Goal: Task Accomplishment & Management: Complete application form

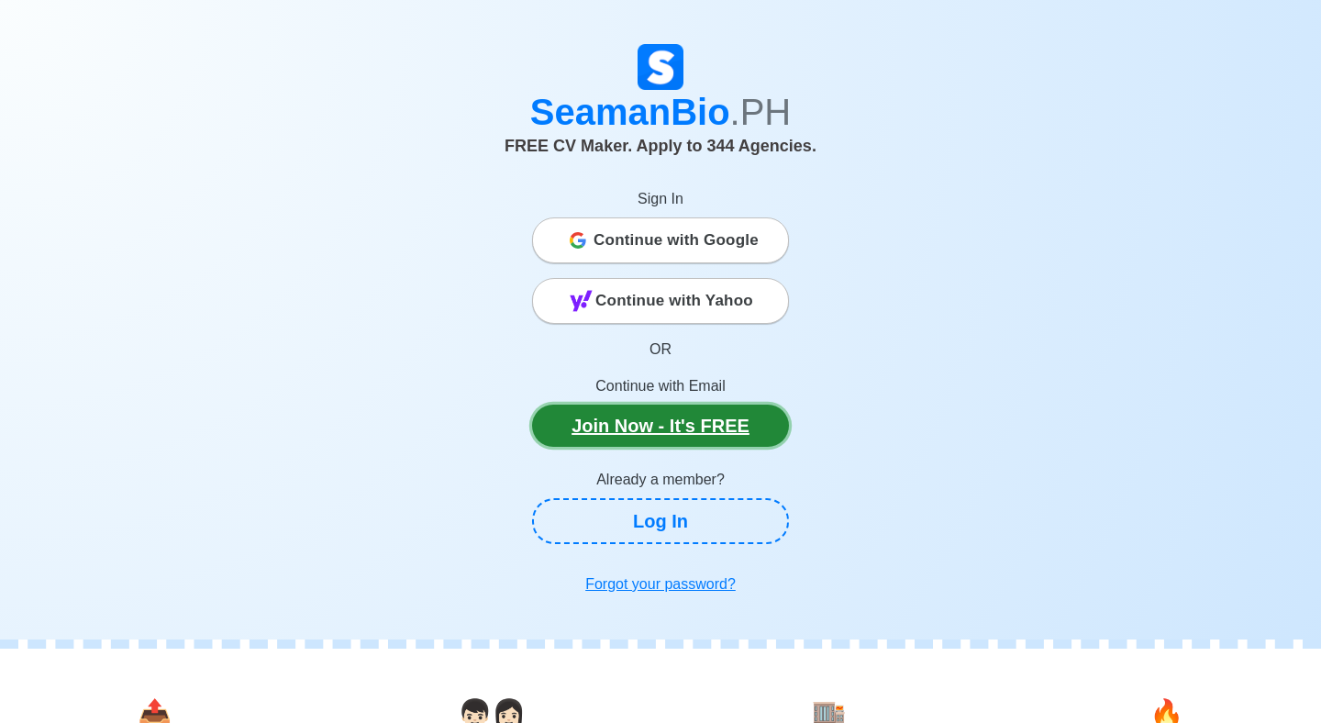
click at [712, 440] on link "Join Now - It's FREE" at bounding box center [660, 426] width 257 height 42
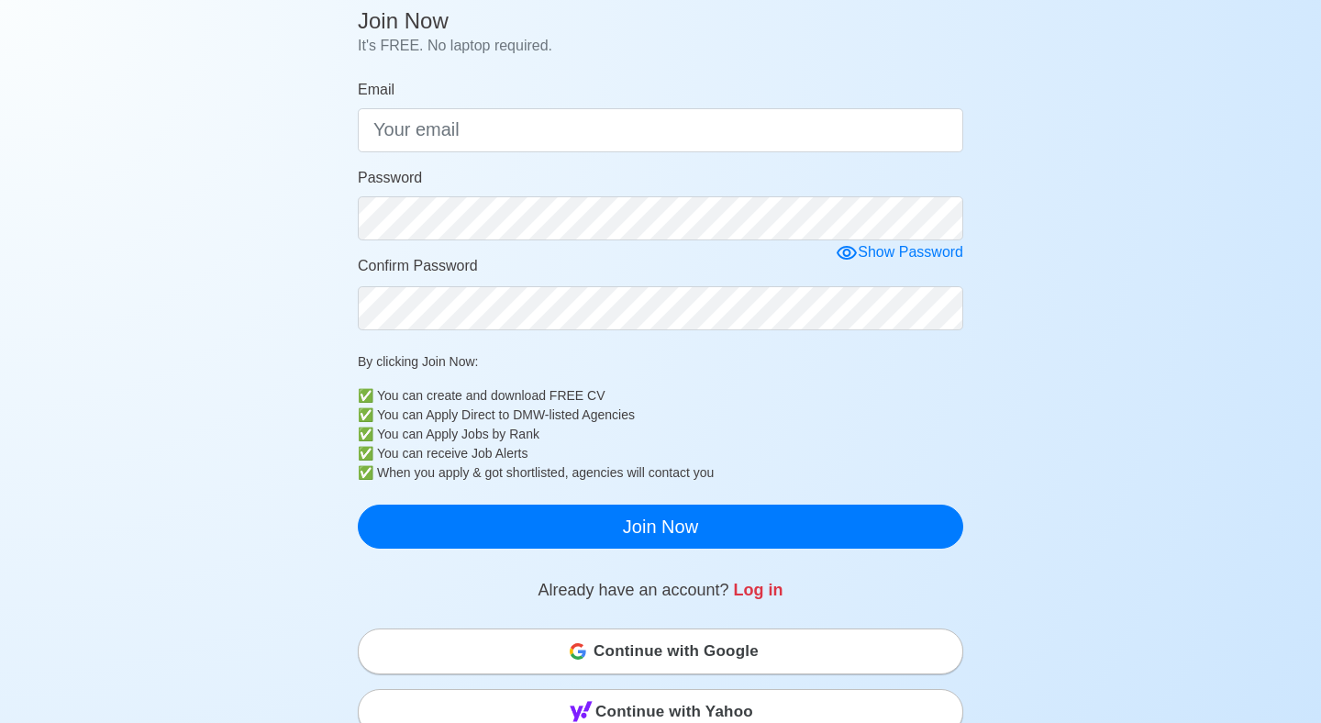
scroll to position [150, 0]
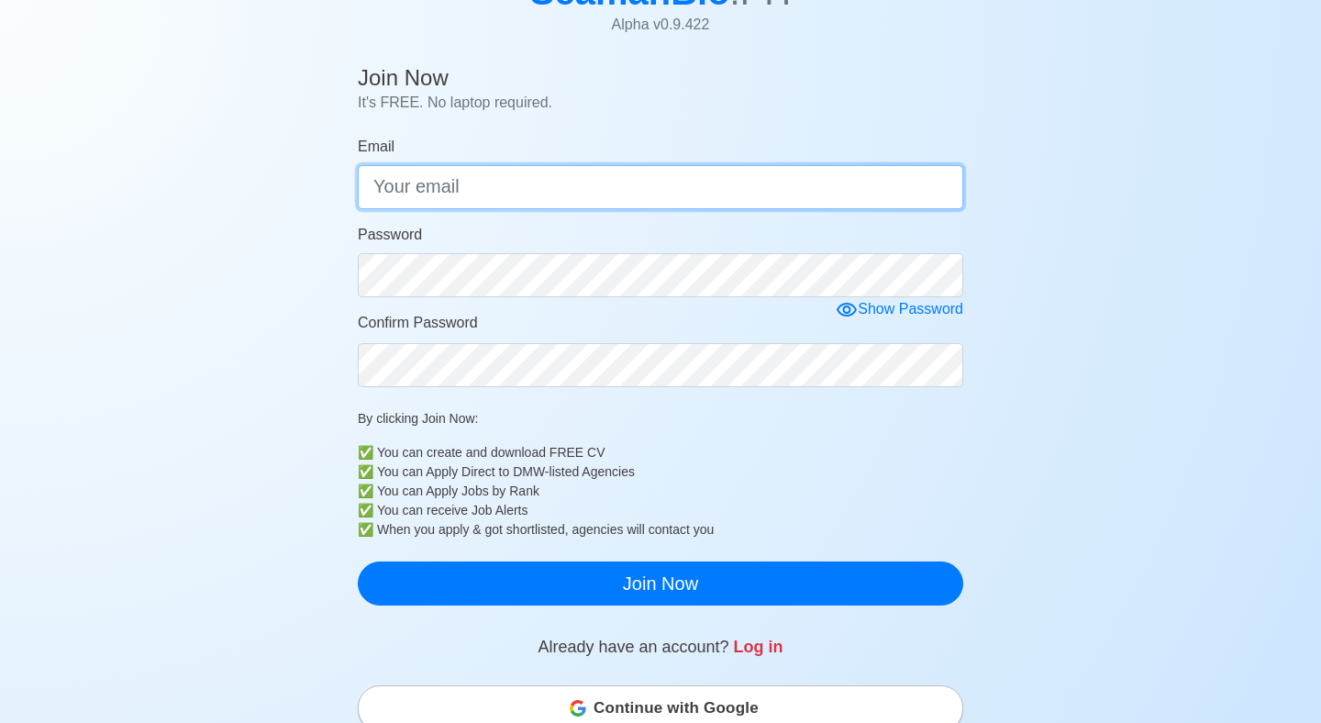
click at [701, 190] on input "Email" at bounding box center [661, 187] width 606 height 44
type input "[EMAIL_ADDRESS]"
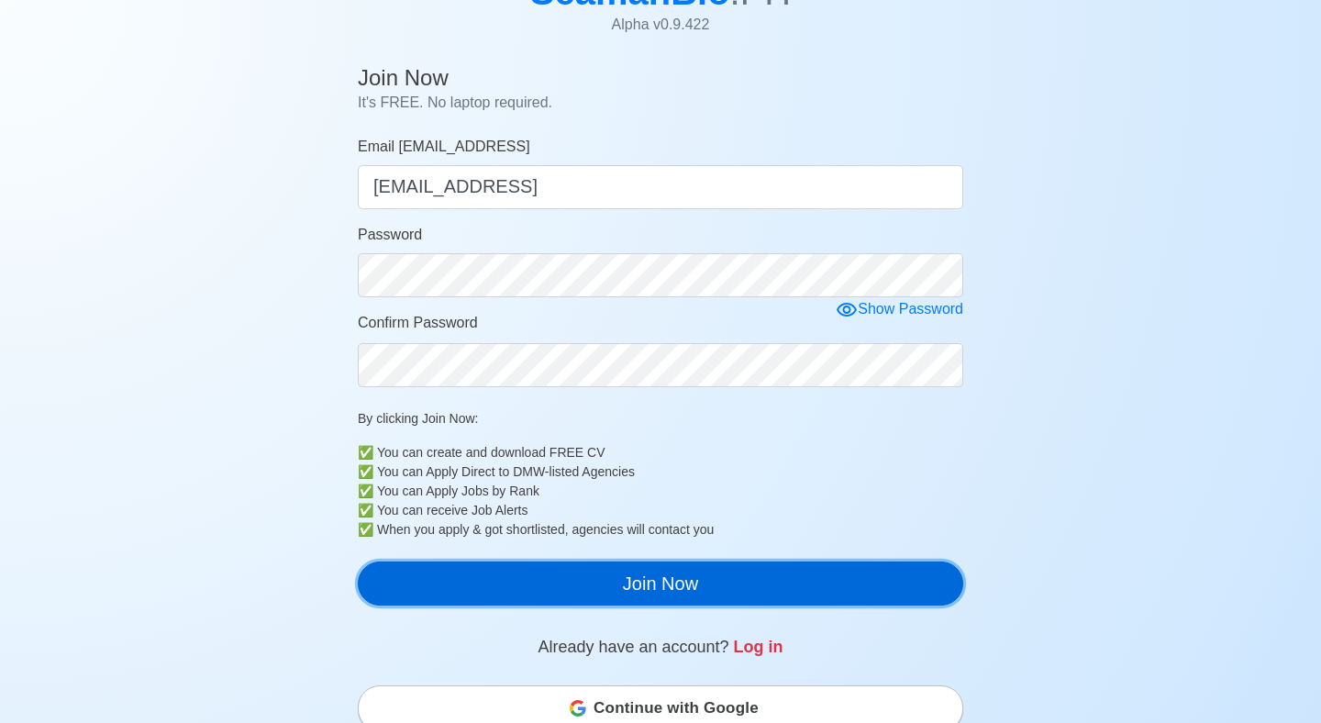
click at [670, 577] on button "Join Now" at bounding box center [661, 584] width 606 height 44
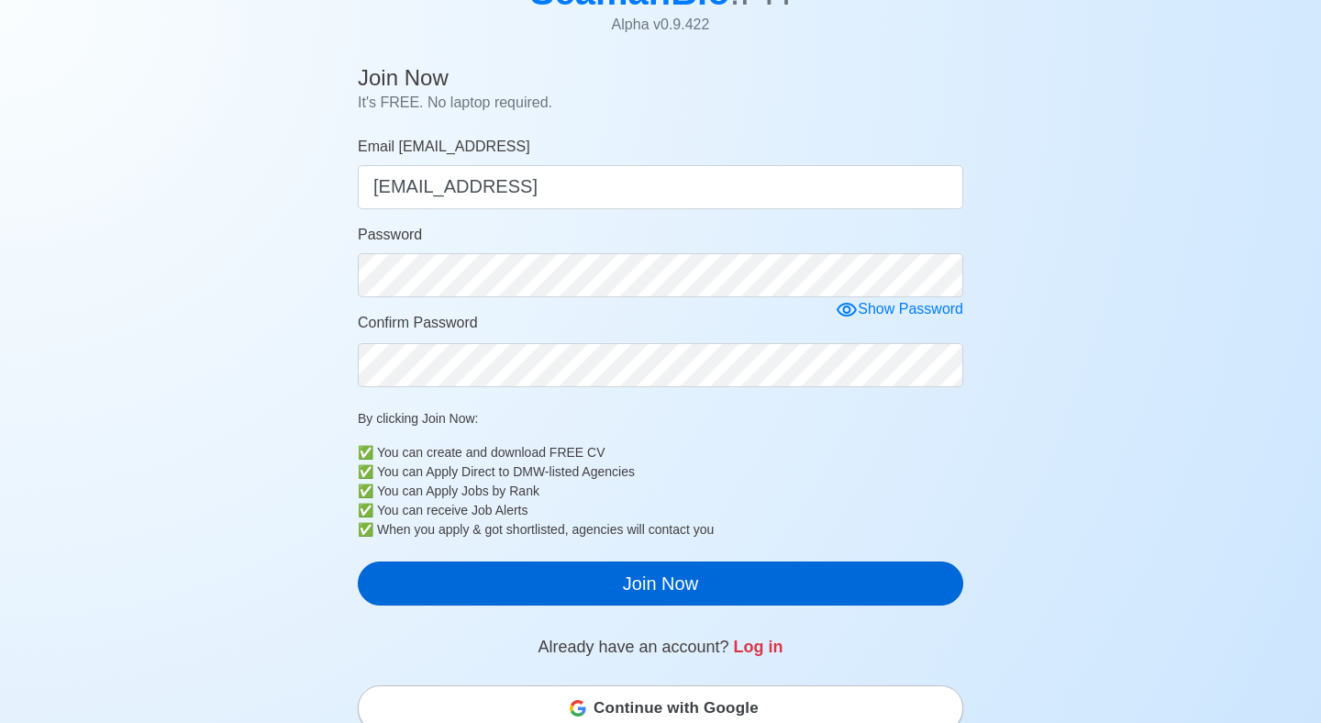
scroll to position [22, 0]
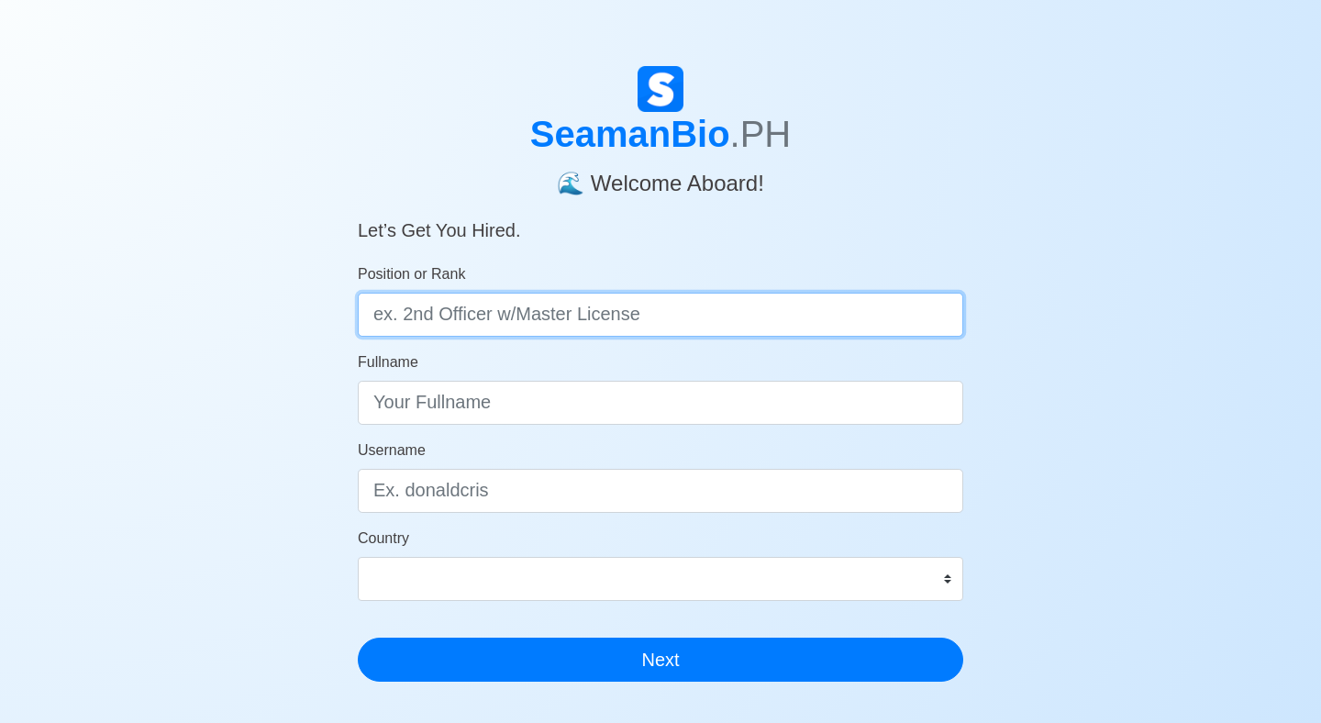
click at [818, 313] on input "Position or Rank" at bounding box center [661, 315] width 606 height 44
type input "Cadet"
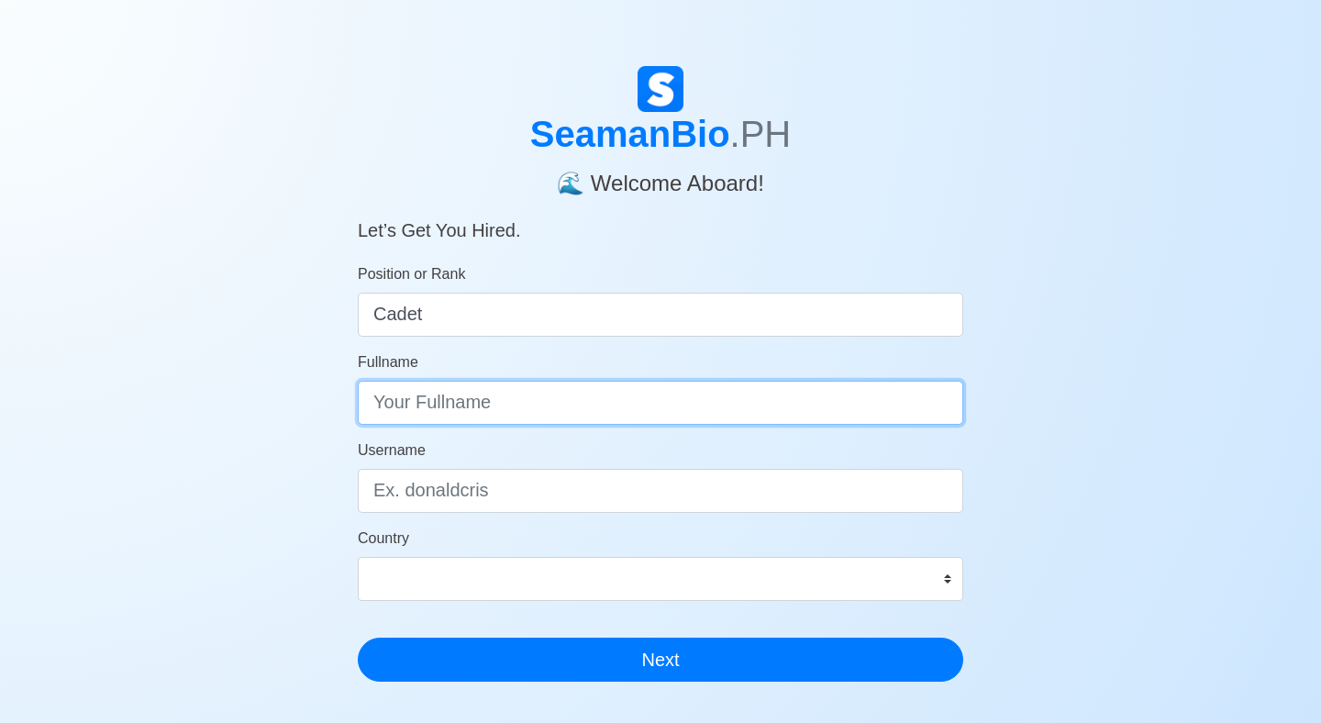
click at [676, 396] on input "Fullname" at bounding box center [661, 403] width 606 height 44
type input "N"
type input "NIEVES, KENNETH RHINS D."
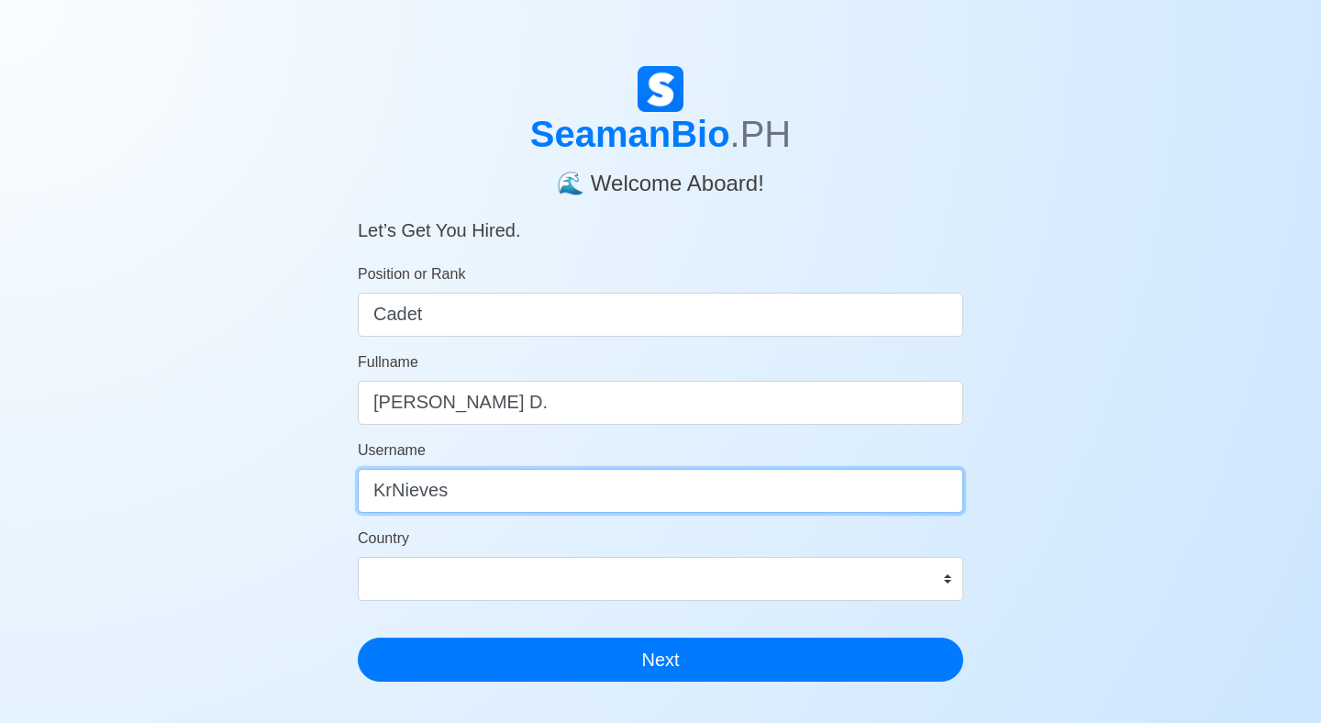
type input "KrNieves"
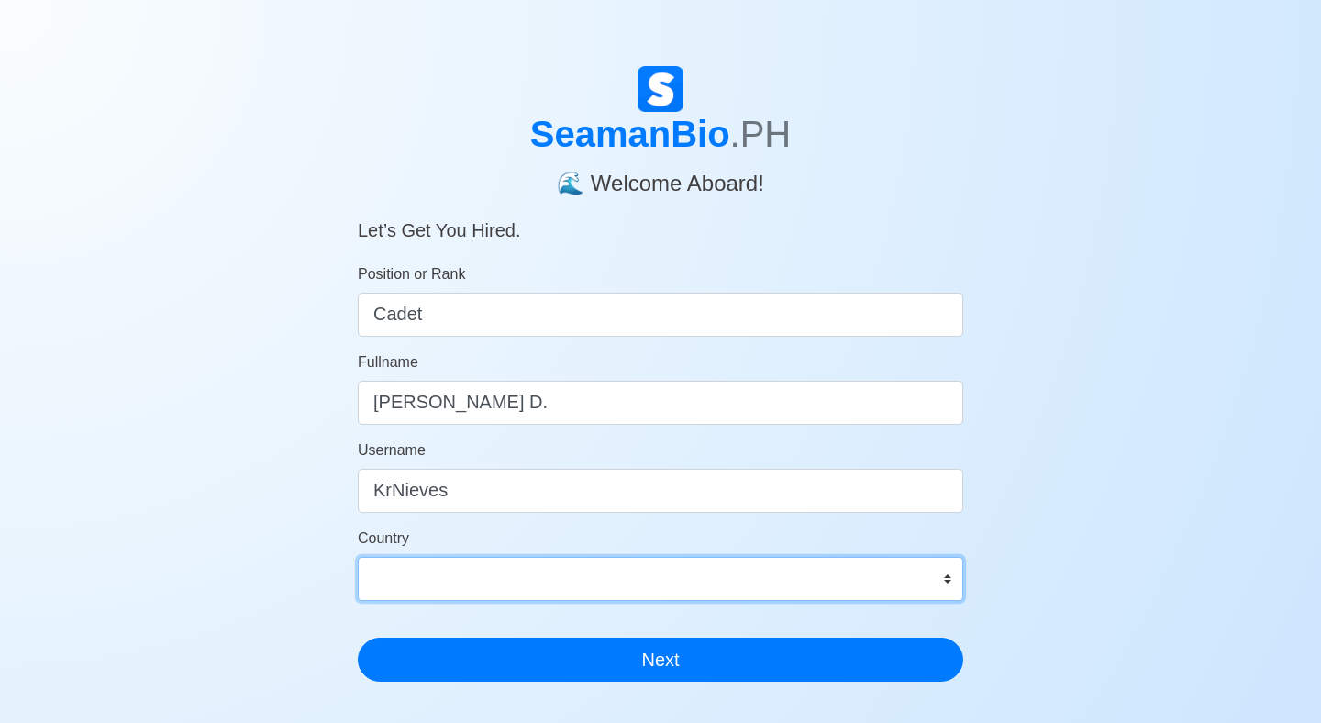
click at [653, 579] on select "Afghanistan Åland Islands Albania Algeria American Samoa Andorra Angola Anguill…" at bounding box center [661, 579] width 606 height 44
select select "PH"
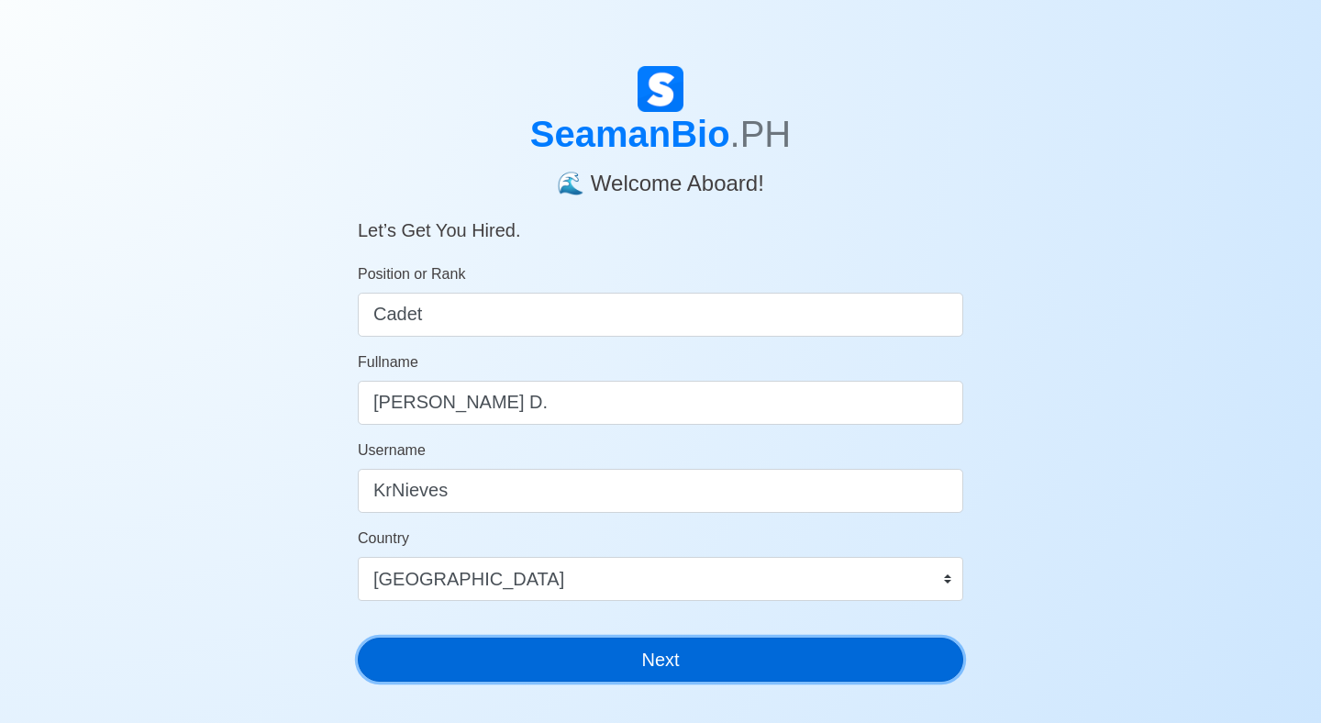
click at [481, 673] on button "Next" at bounding box center [661, 660] width 606 height 44
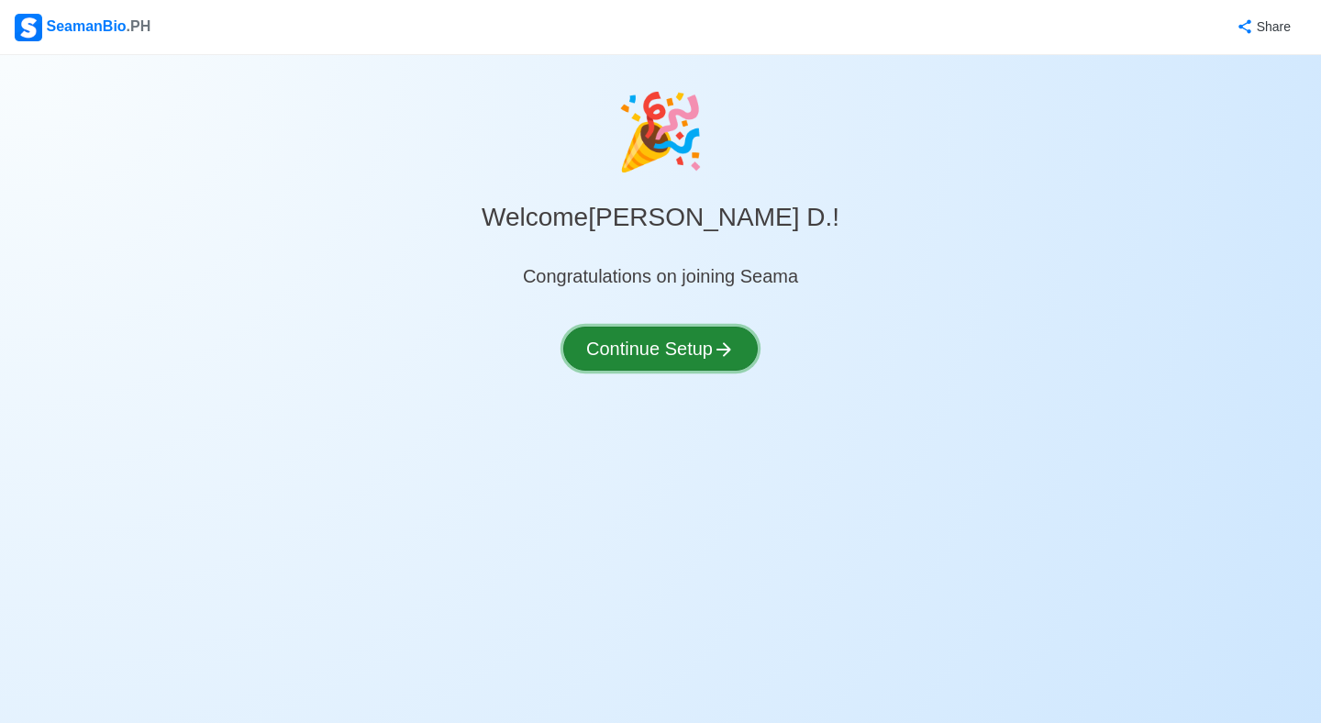
click at [703, 355] on button "Continue Setup" at bounding box center [660, 349] width 195 height 44
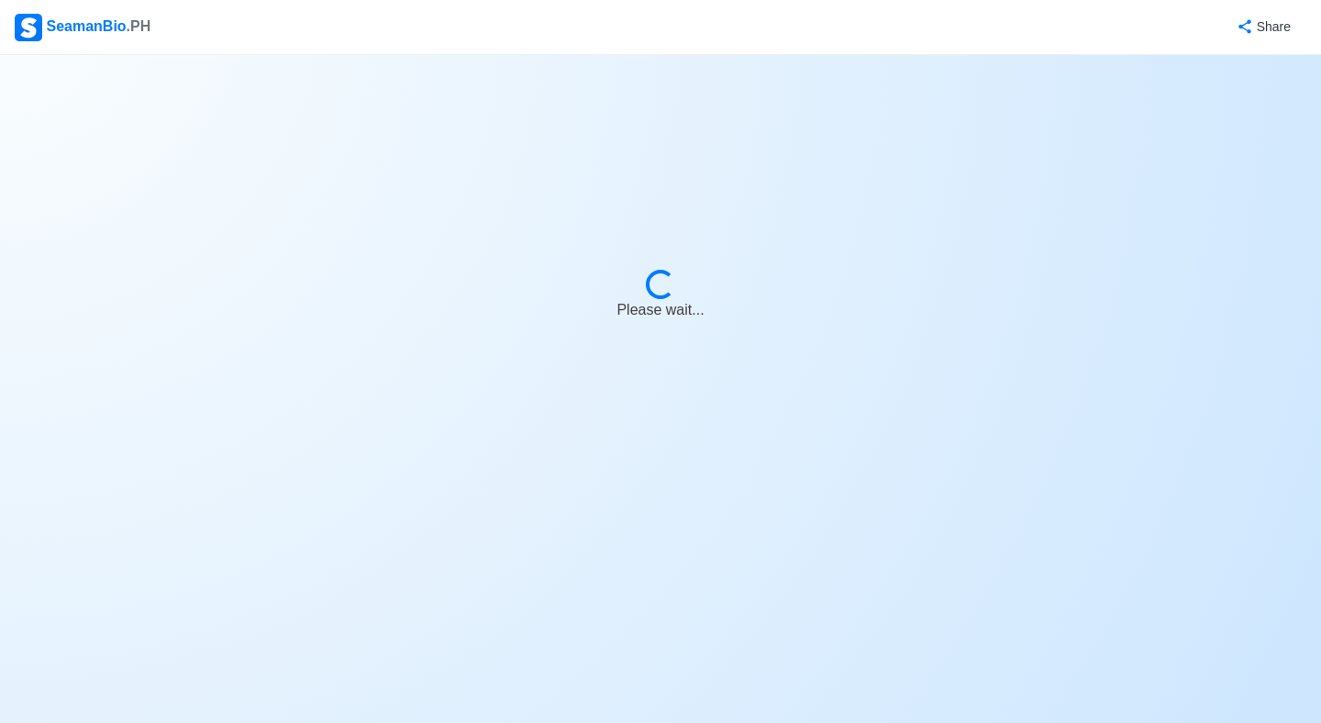
select select "Visible for Hiring"
select select "PH"
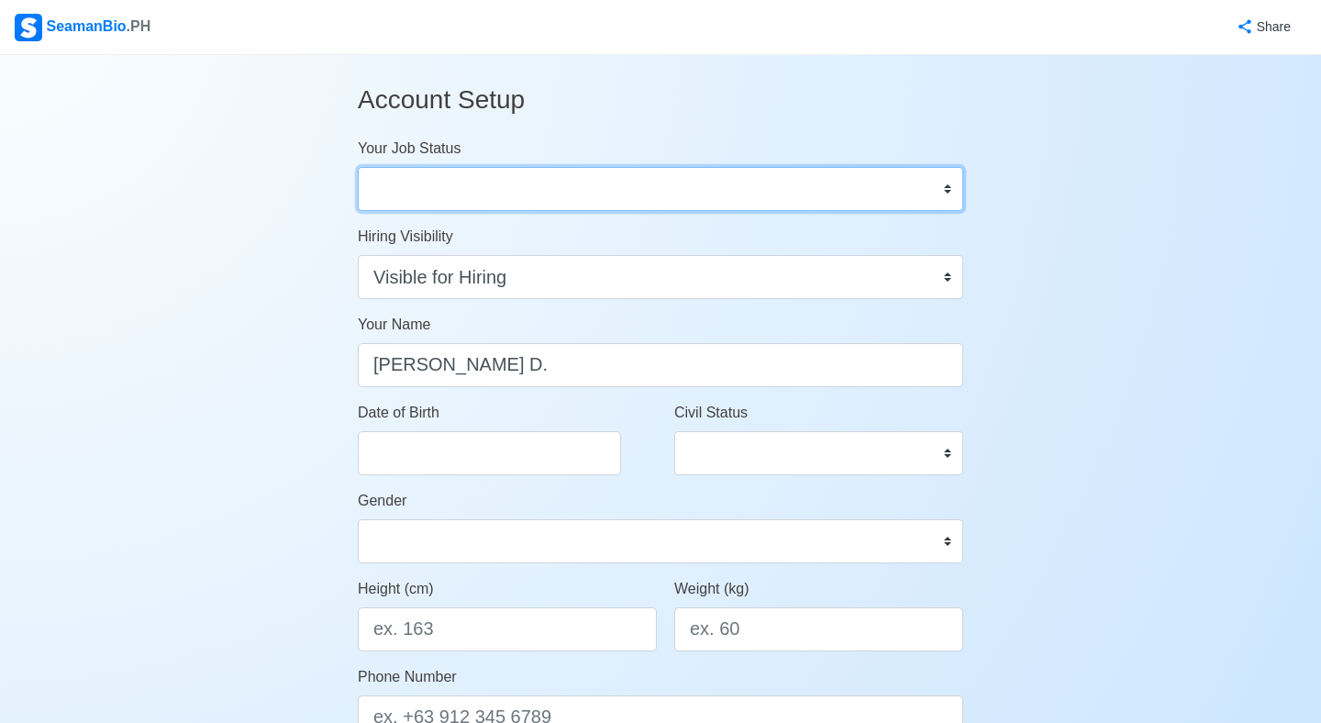
click at [785, 190] on select "Onboard Actively Looking for Job Not Looking for Job" at bounding box center [661, 189] width 606 height 44
select select "Actively Looking for Job"
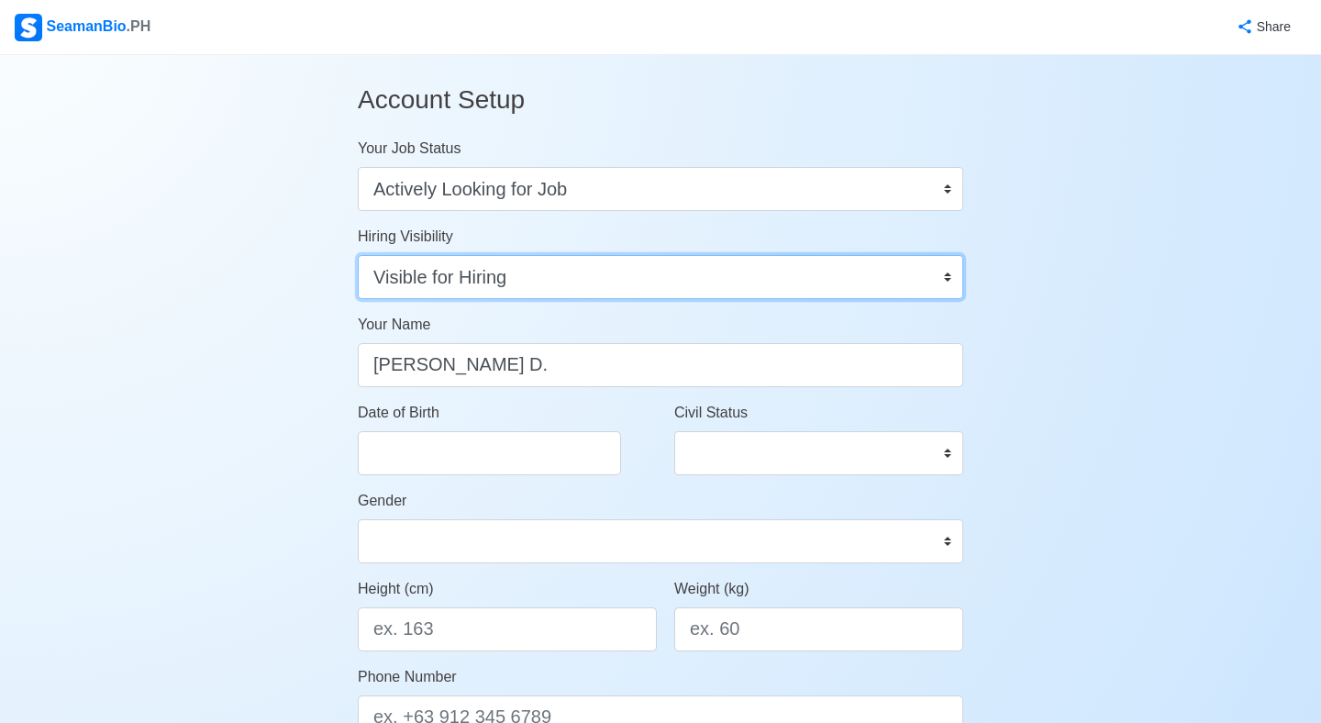
click at [707, 282] on select "Visible for Hiring Not Visible for Hiring" at bounding box center [661, 277] width 606 height 44
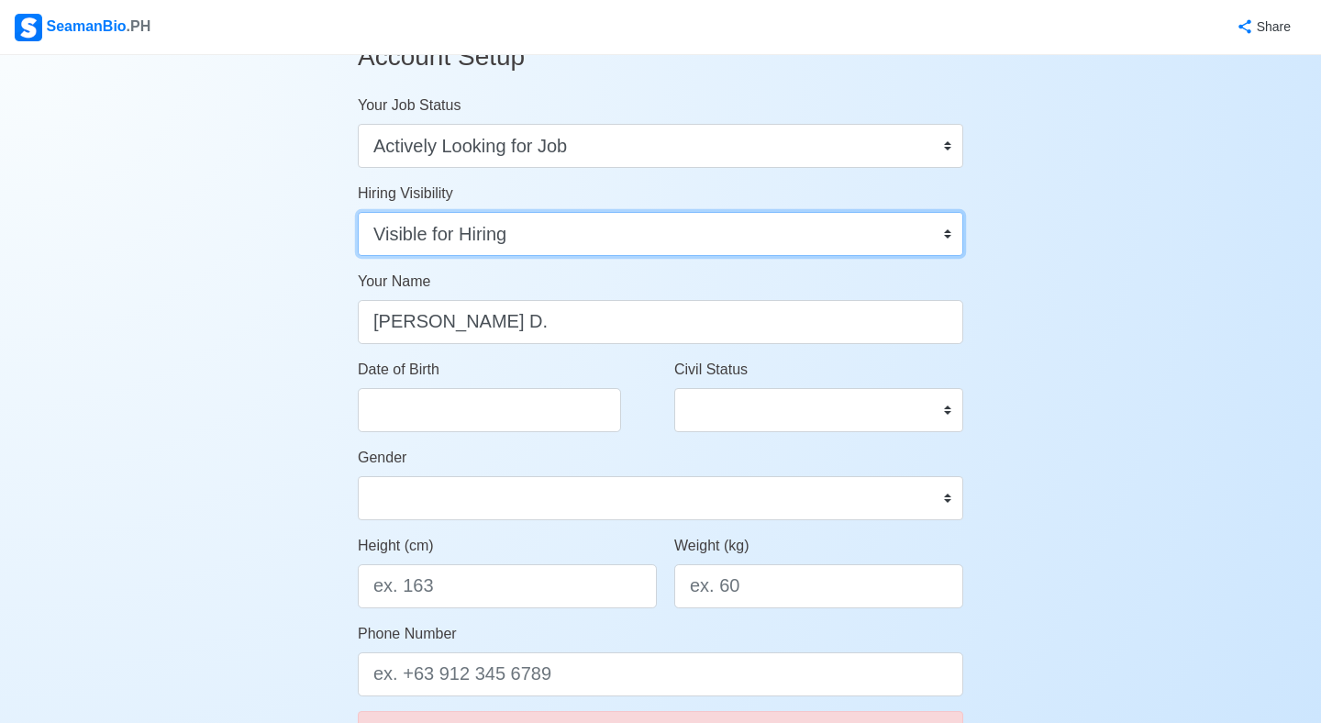
scroll to position [46, 0]
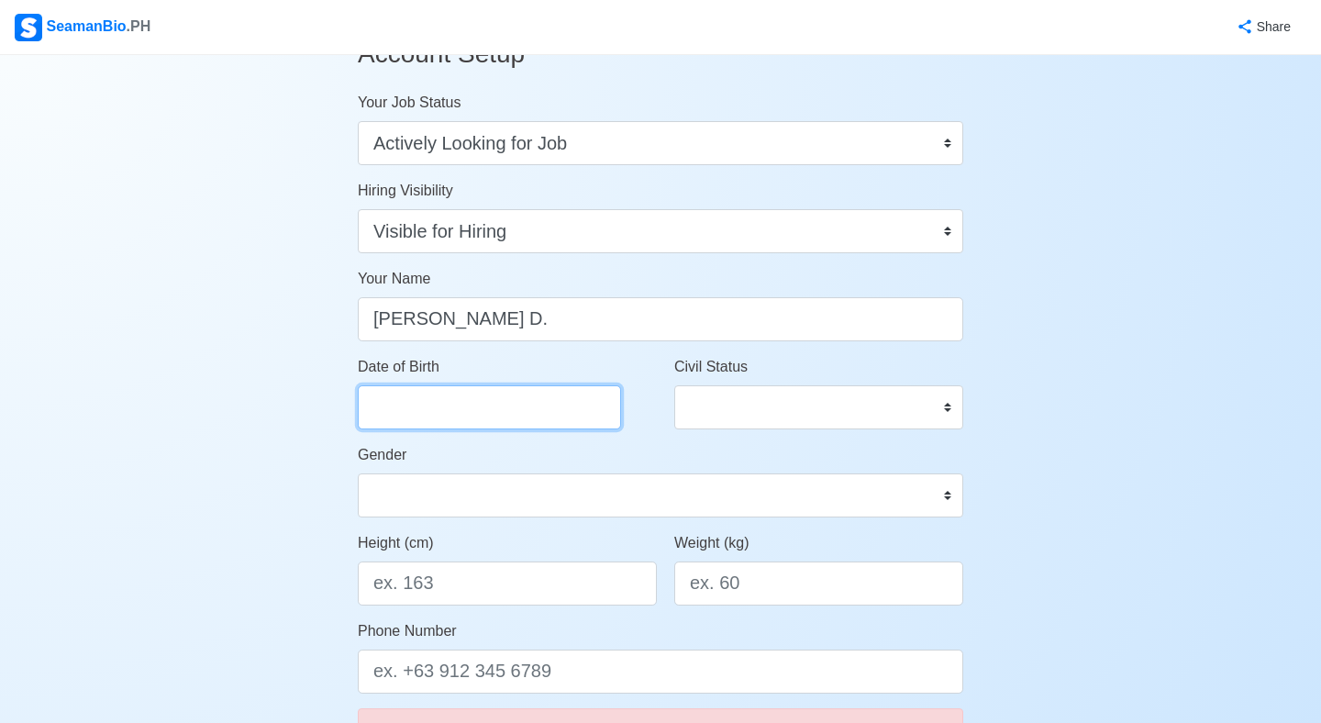
select select "****"
select select "******"
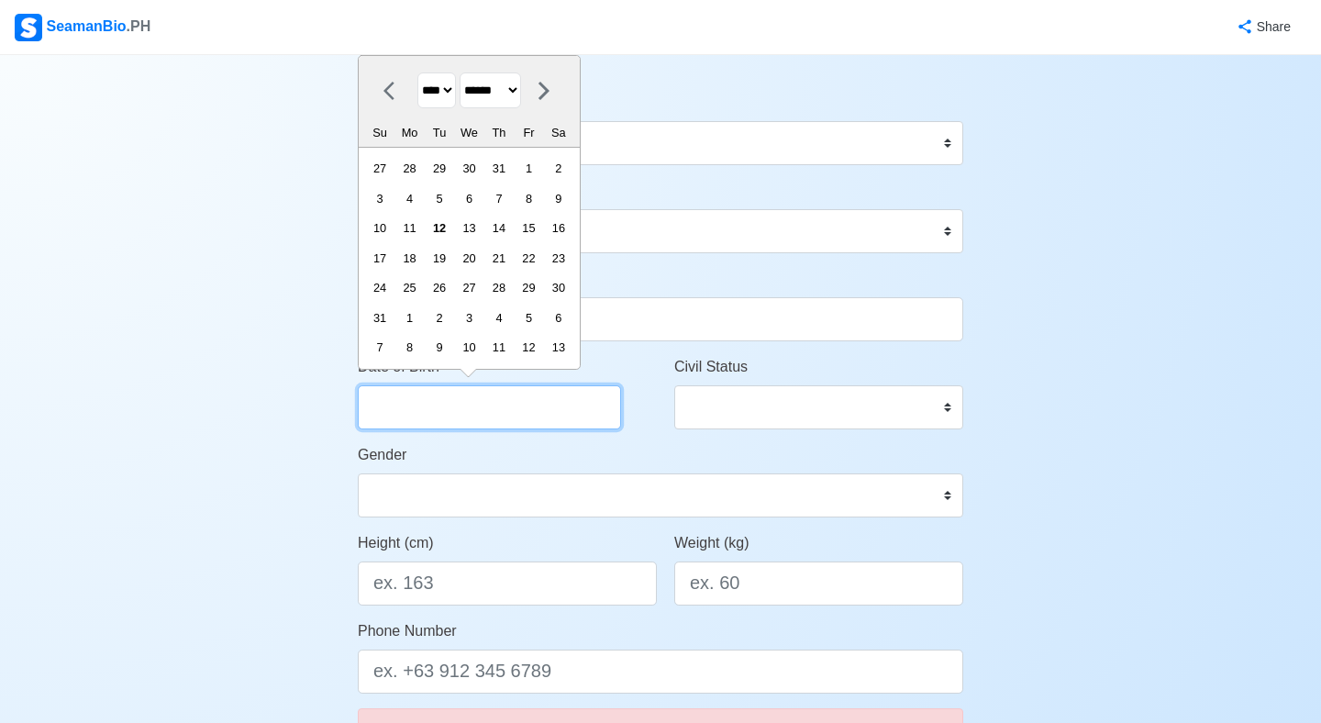
click at [552, 411] on input "Date of Birth" at bounding box center [489, 407] width 263 height 44
click at [454, 94] on select "**** **** **** **** **** **** **** **** **** **** **** **** **** **** **** ****…" at bounding box center [436, 90] width 39 height 36
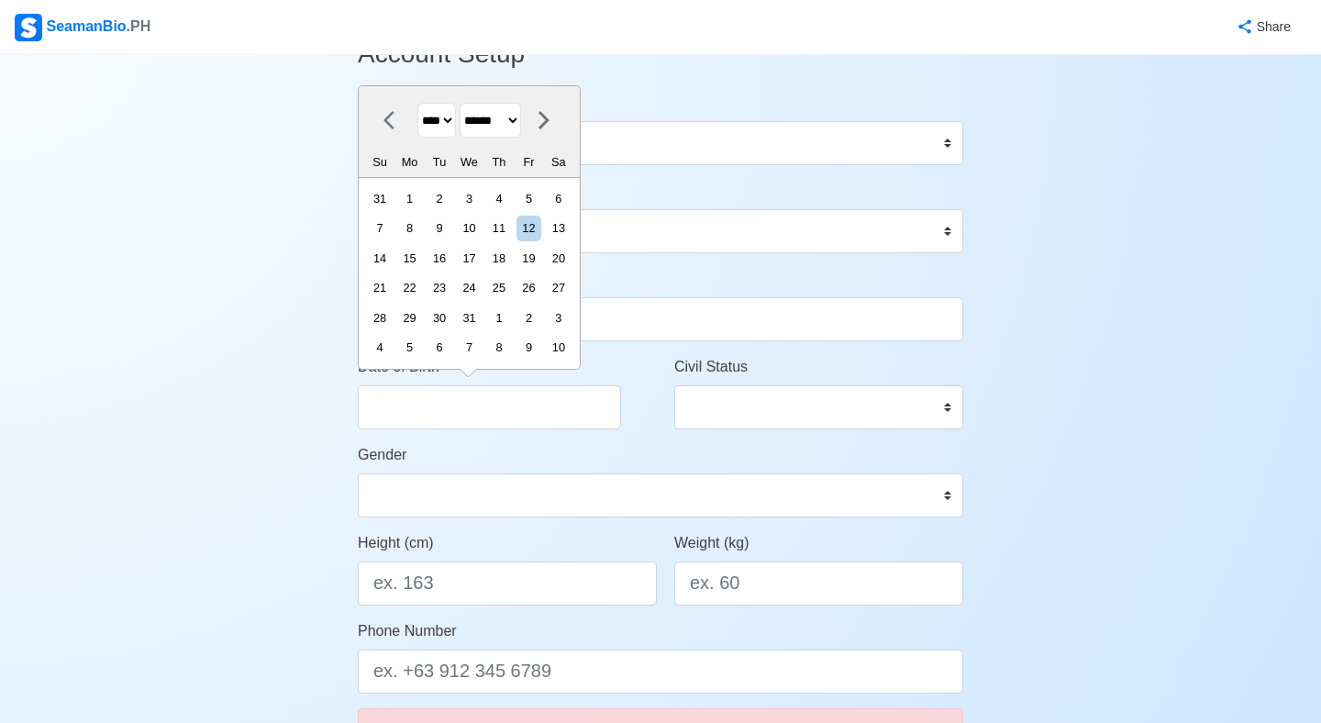
click at [451, 125] on select "**** **** **** **** **** **** **** **** **** **** **** **** **** **** **** ****…" at bounding box center [436, 121] width 39 height 36
click at [452, 113] on select "**** **** **** **** **** **** **** **** **** **** **** **** **** **** **** ****…" at bounding box center [436, 121] width 39 height 36
select select "****"
click at [503, 121] on select "******* ******** ***** ***** *** **** **** ****** ********* ******* ******** **…" at bounding box center [490, 121] width 61 height 36
select select "*******"
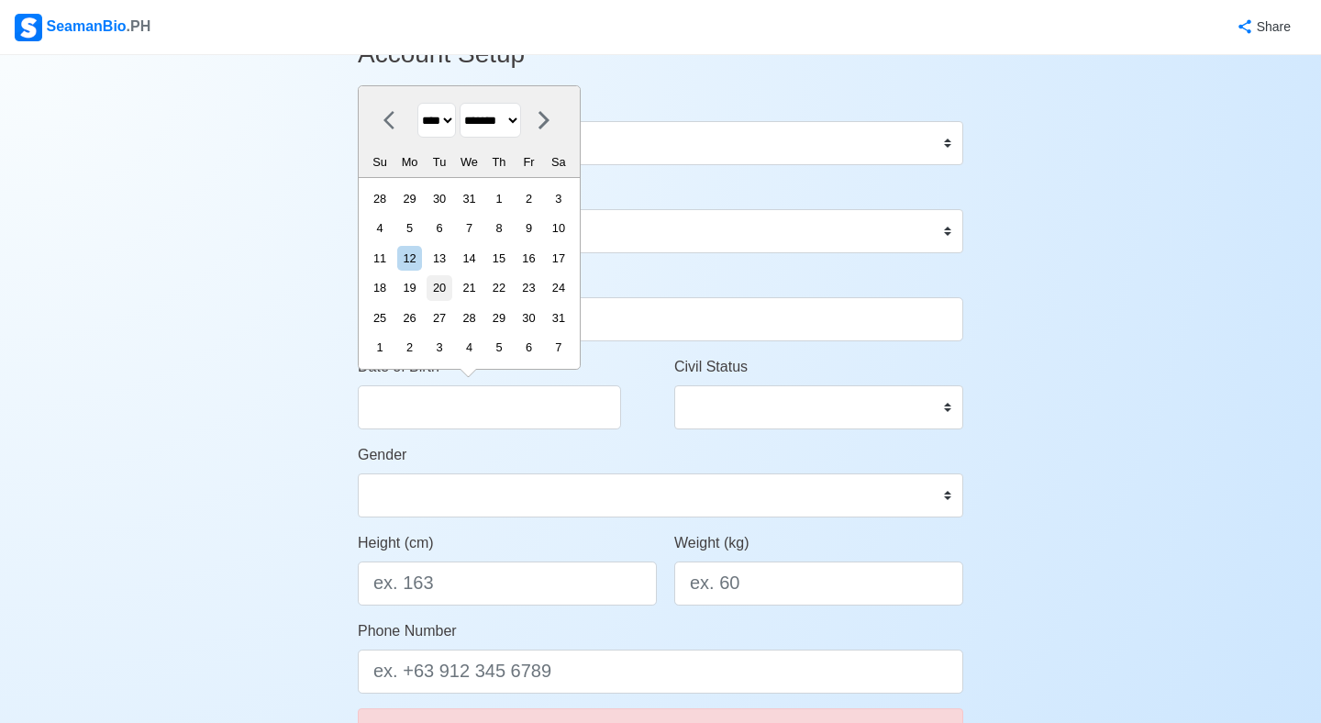
click at [451, 285] on div "20" at bounding box center [439, 287] width 25 height 25
type input "01/20/2004"
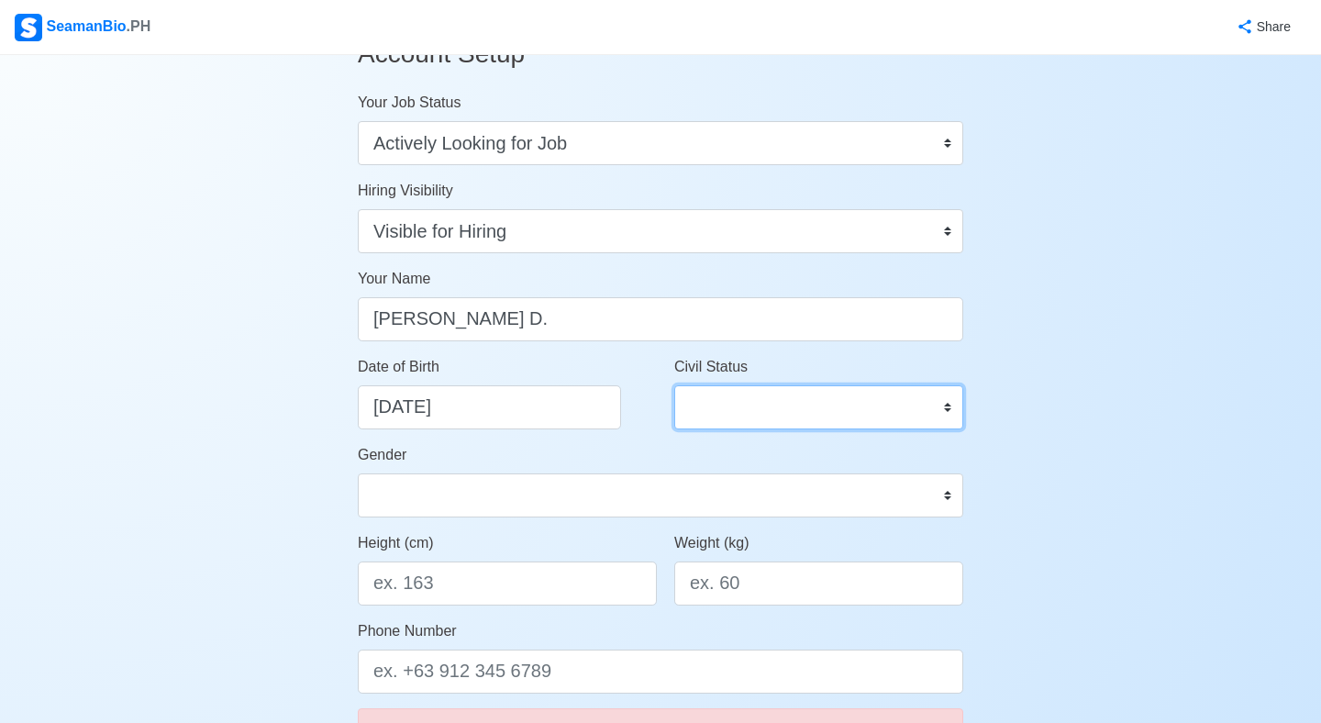
click at [687, 406] on select "Single Married Widowed Separated" at bounding box center [818, 407] width 289 height 44
select select "Single"
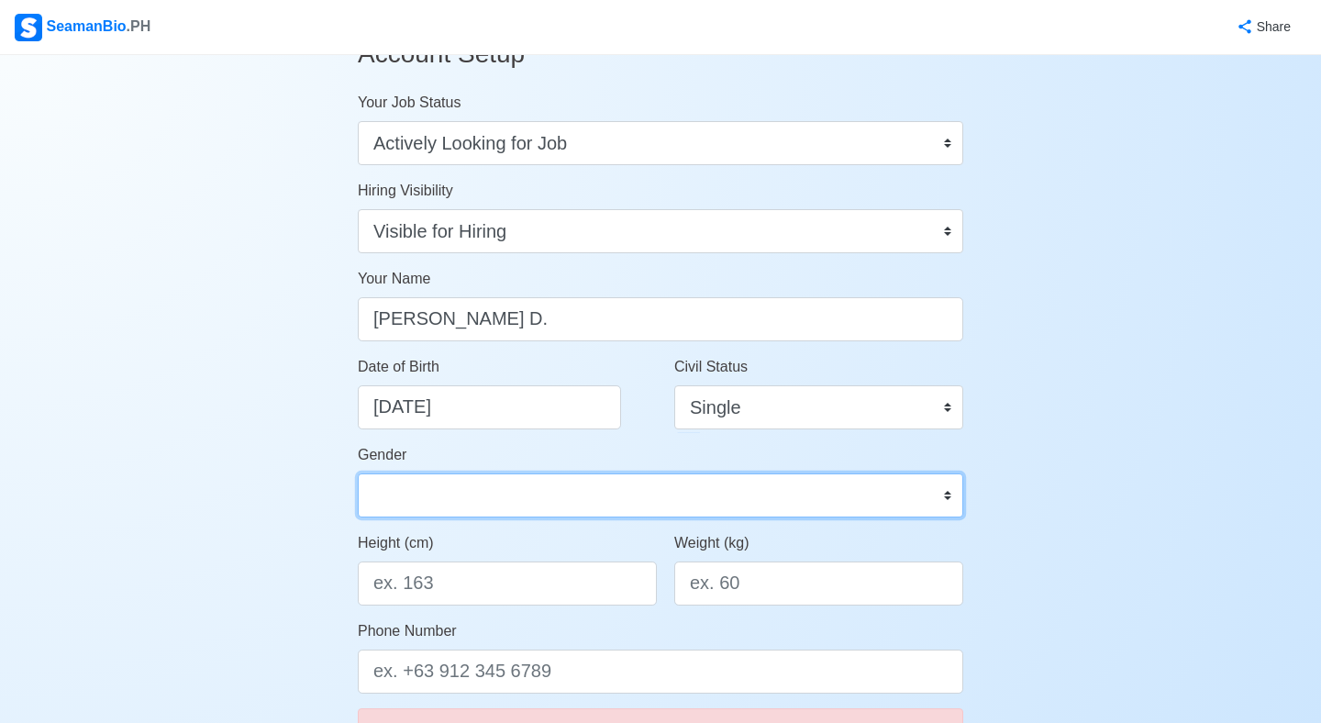
click at [621, 495] on select "Male Female" at bounding box center [661, 495] width 606 height 44
select select "Male"
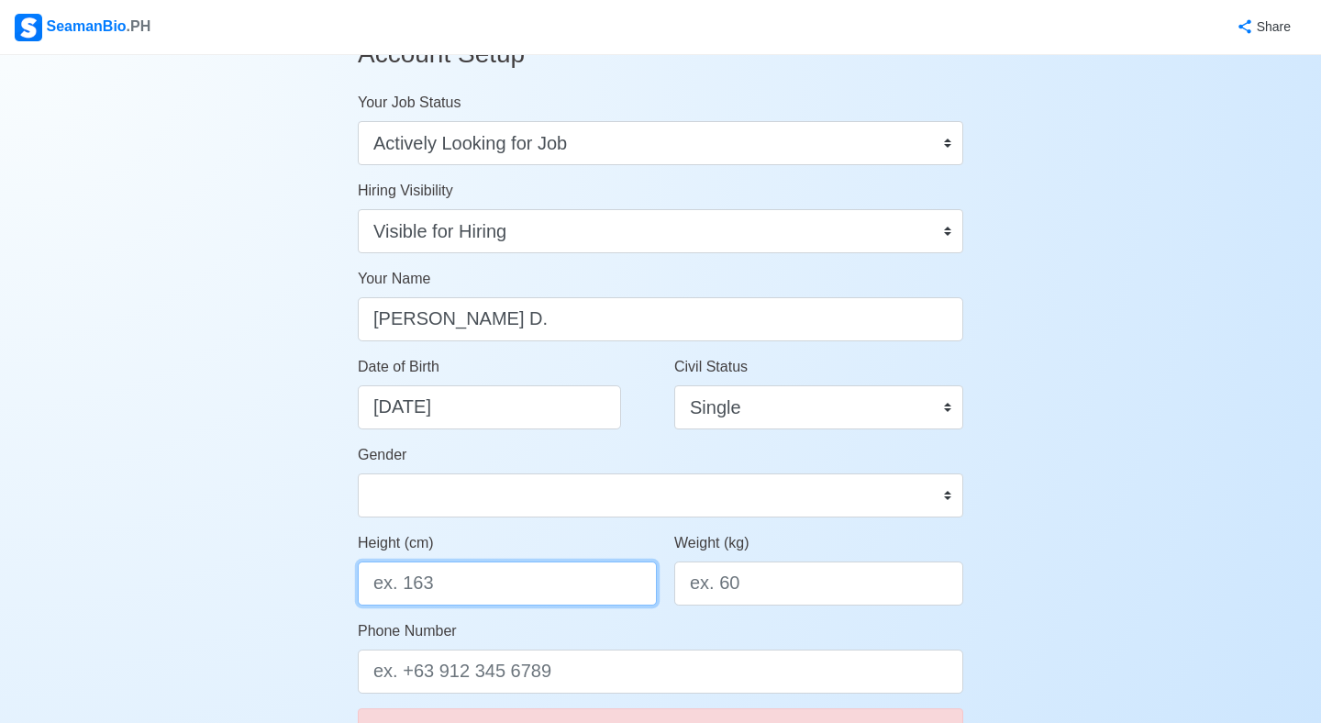
click at [551, 593] on input "Height (cm)" at bounding box center [507, 584] width 299 height 44
type input "165"
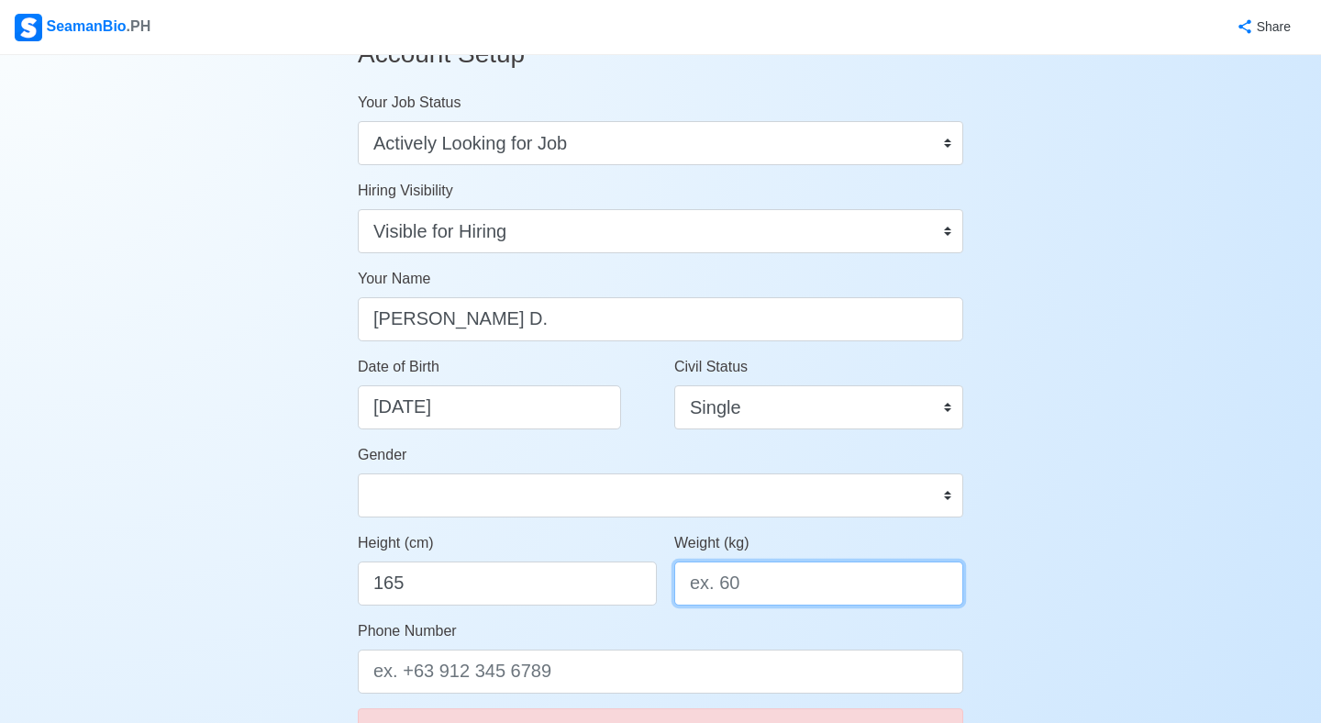
click at [714, 599] on input "Weight (kg)" at bounding box center [818, 584] width 289 height 44
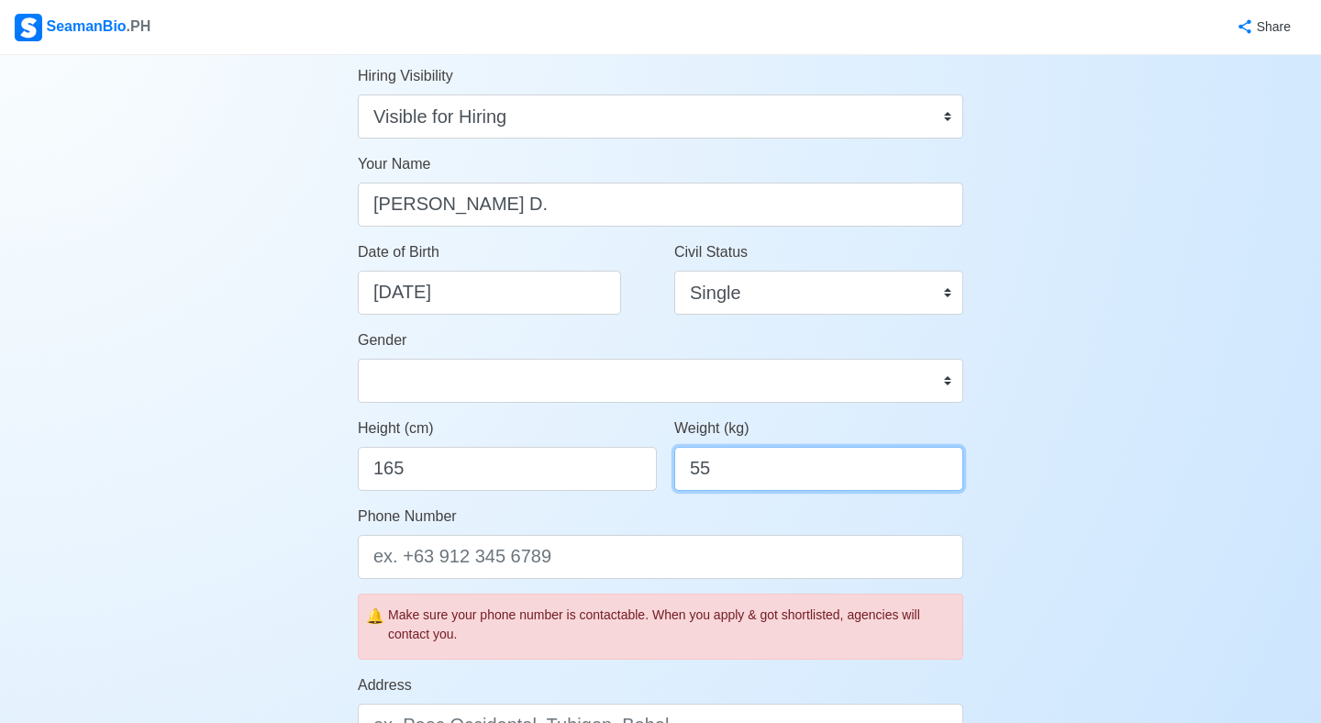
scroll to position [164, 0]
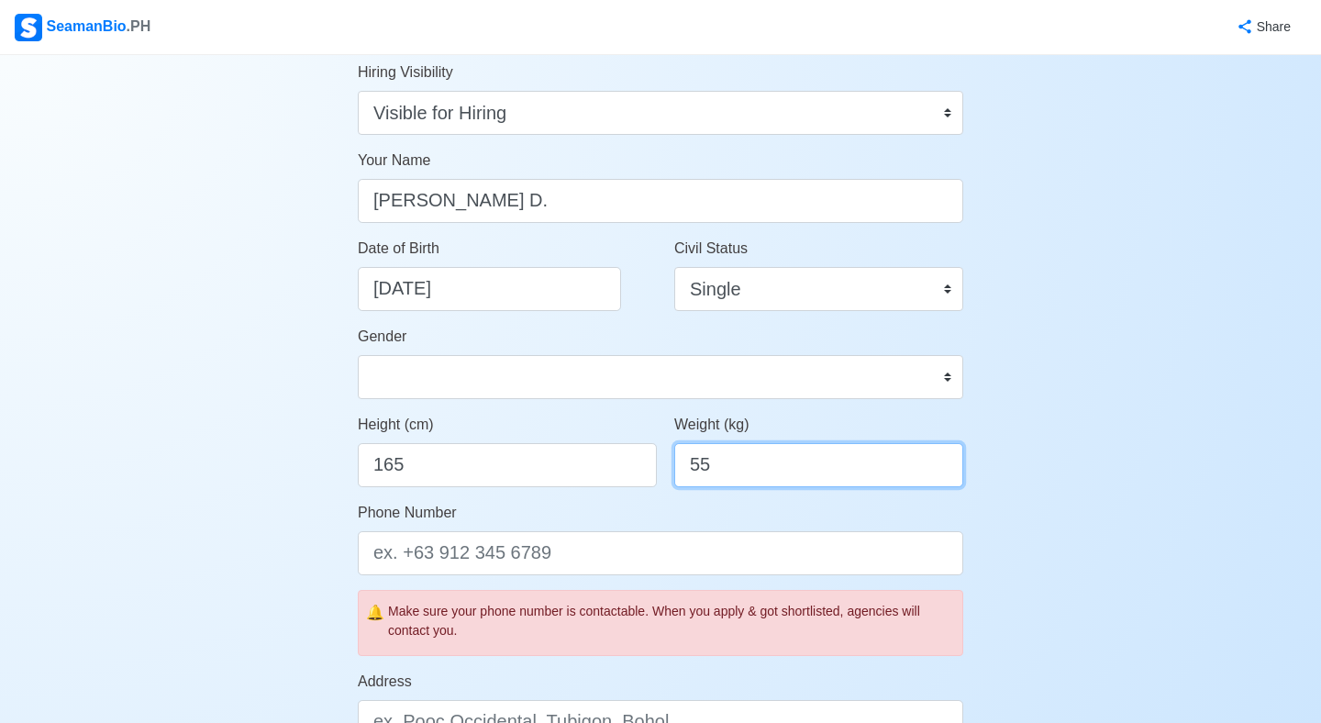
type input "55"
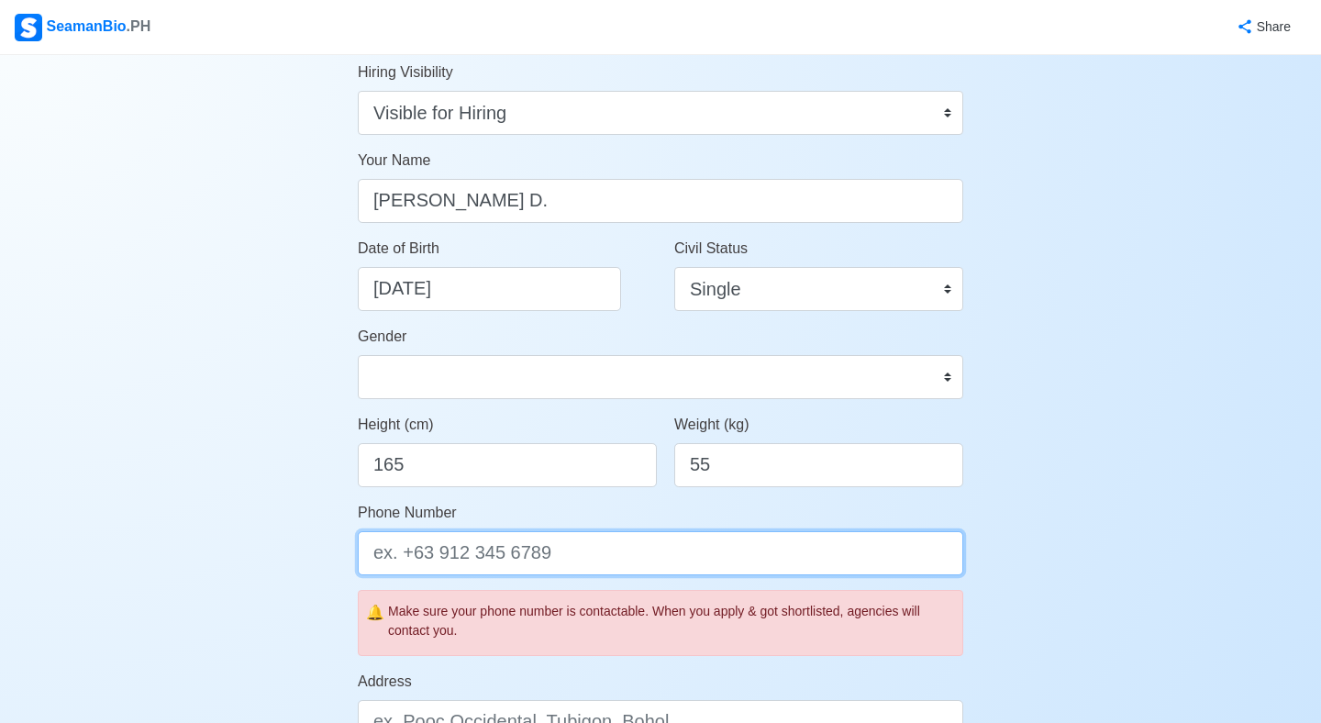
click at [601, 556] on input "Phone Number" at bounding box center [661, 553] width 606 height 44
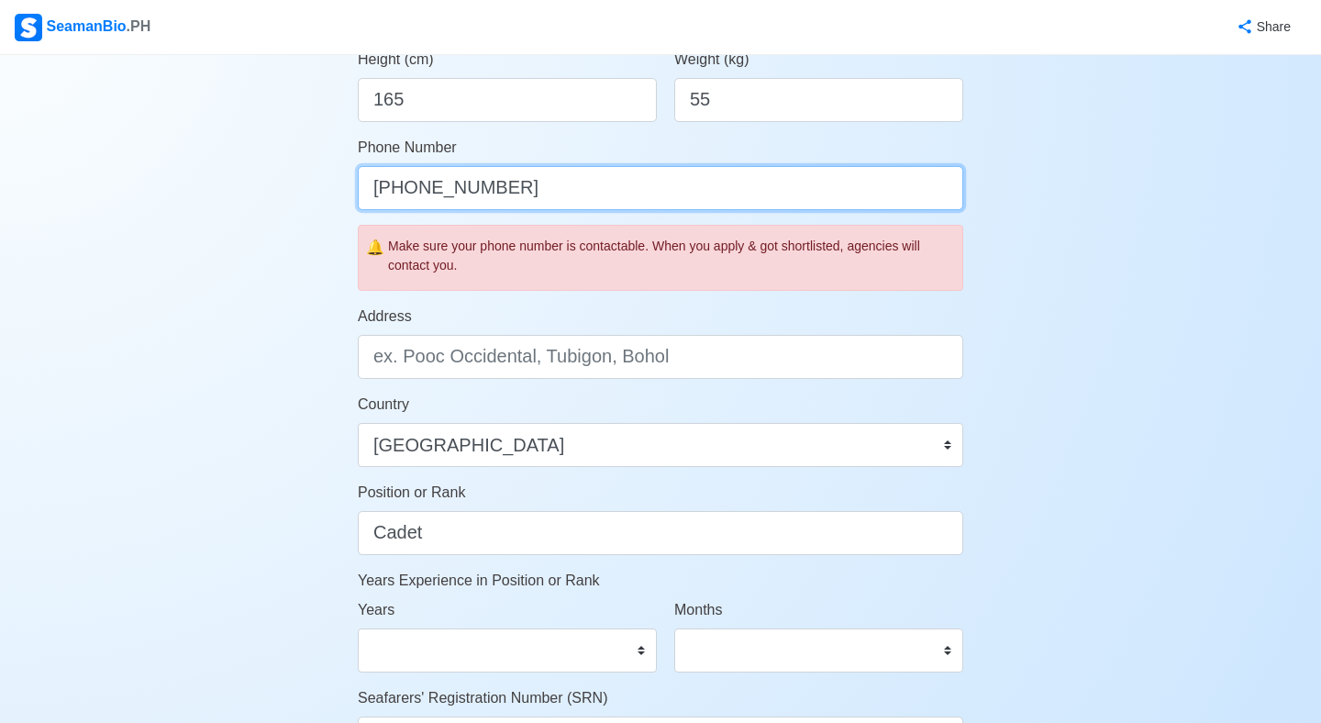
scroll to position [569, 0]
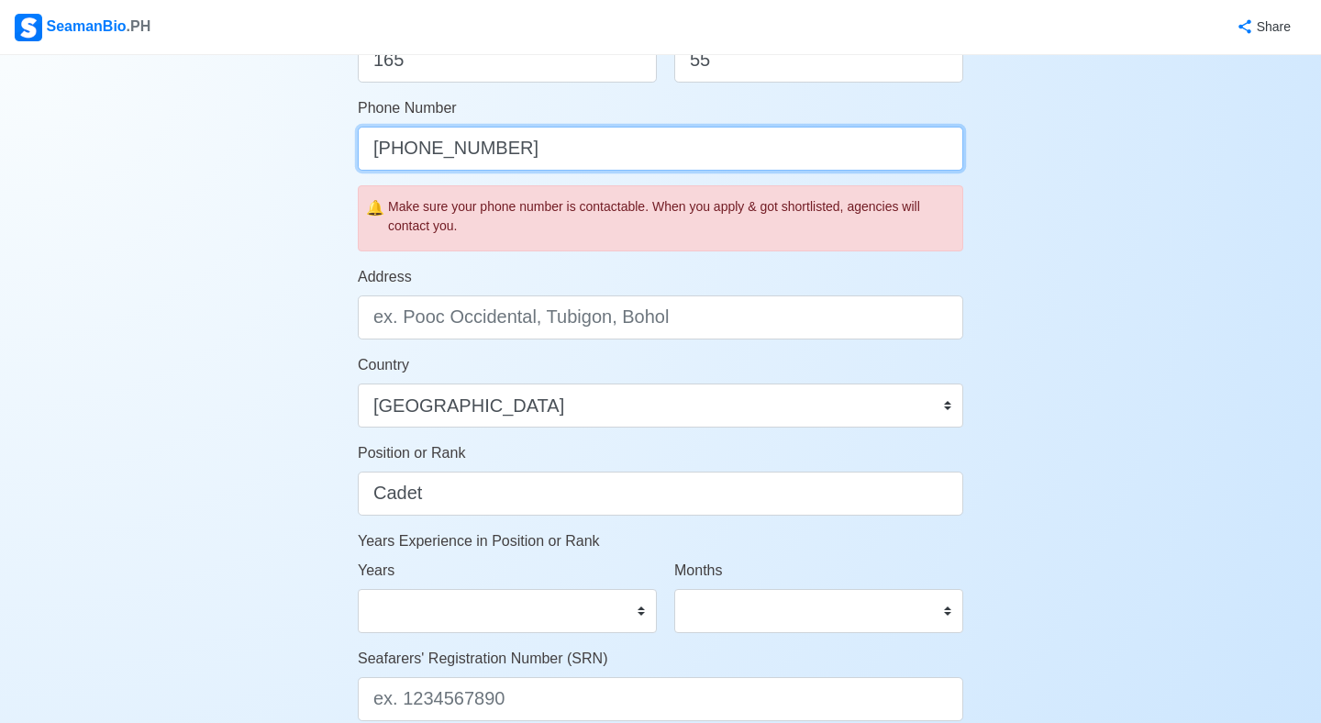
type input "+6309983164880"
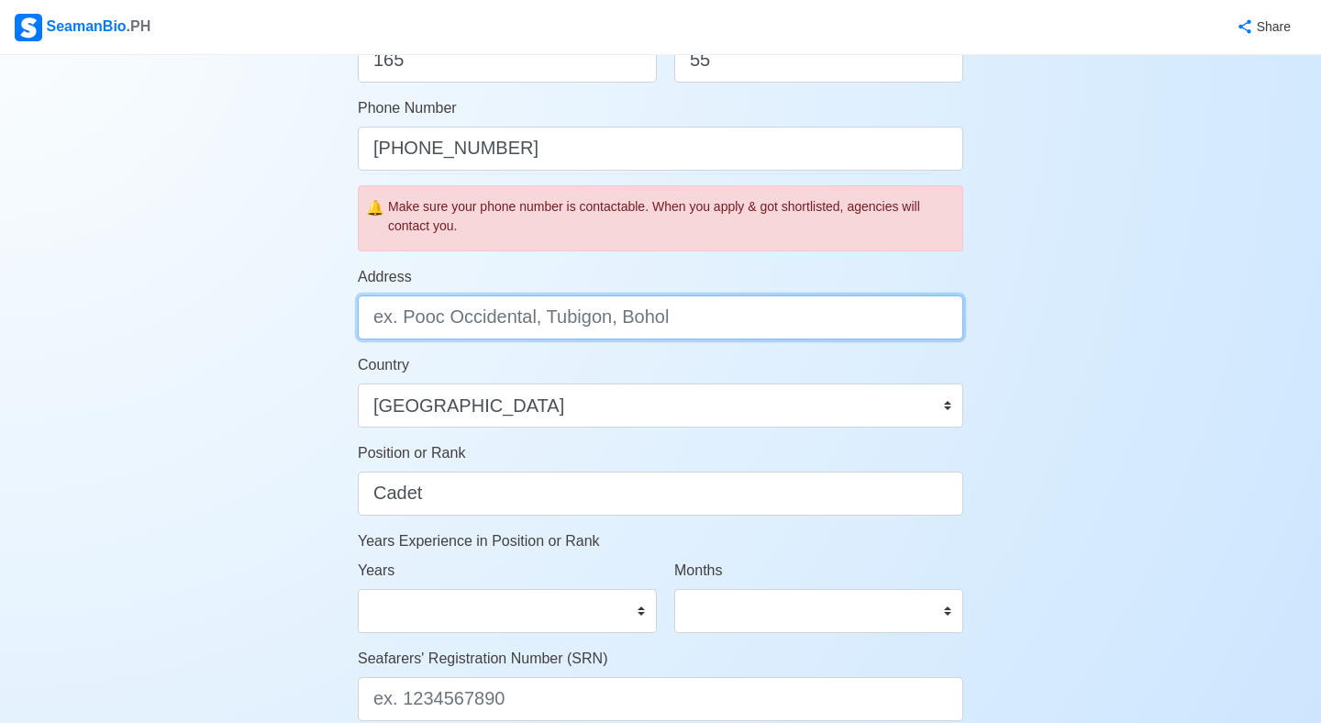
click at [632, 325] on input "Address" at bounding box center [661, 317] width 606 height 44
type input "Niog2 Bacoor Cavite"
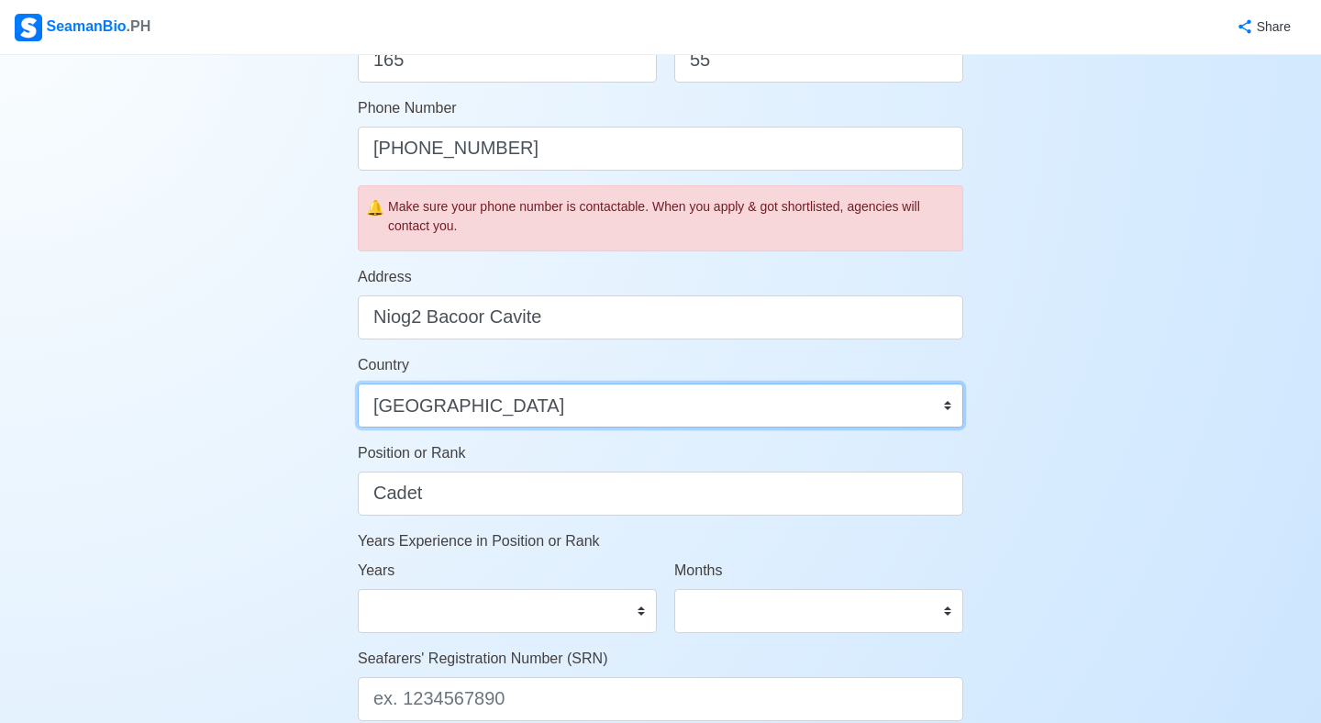
click at [576, 395] on select "Afghanistan Åland Islands Albania Algeria American Samoa Andorra Angola Anguill…" at bounding box center [661, 406] width 606 height 44
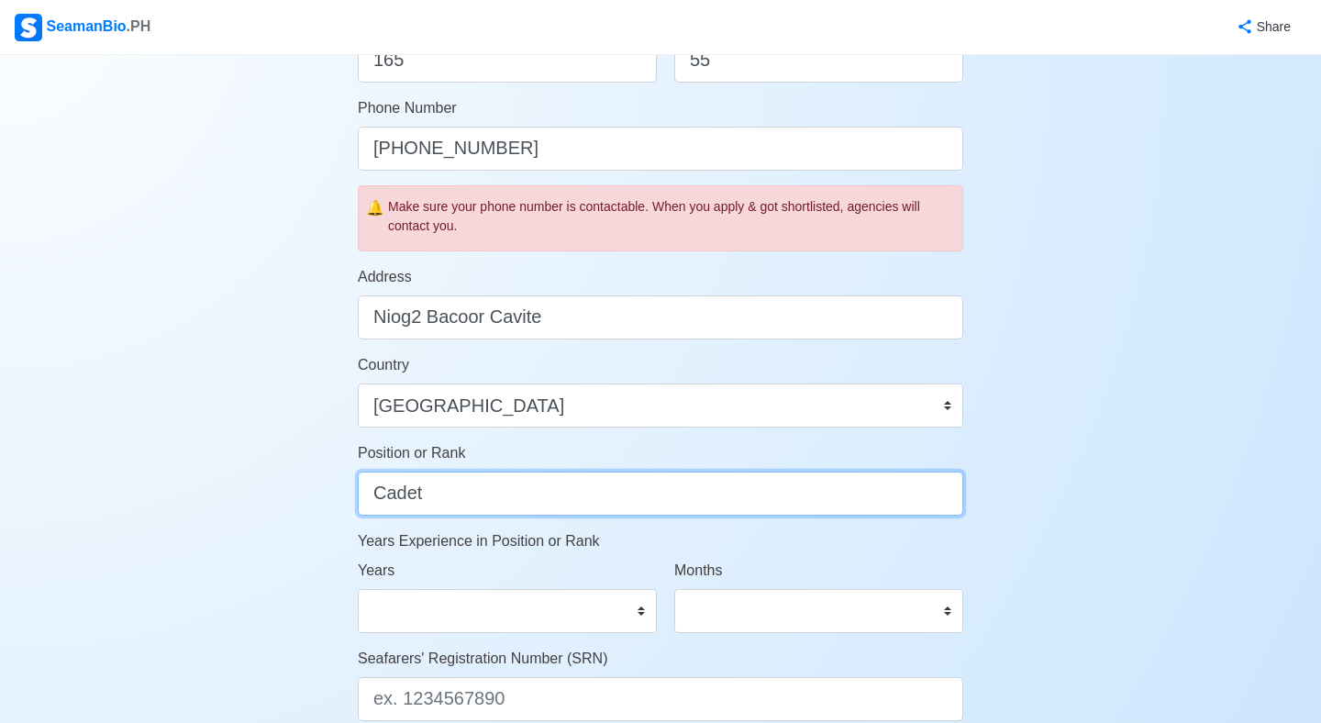
click at [553, 485] on input "Cadet" at bounding box center [661, 494] width 606 height 44
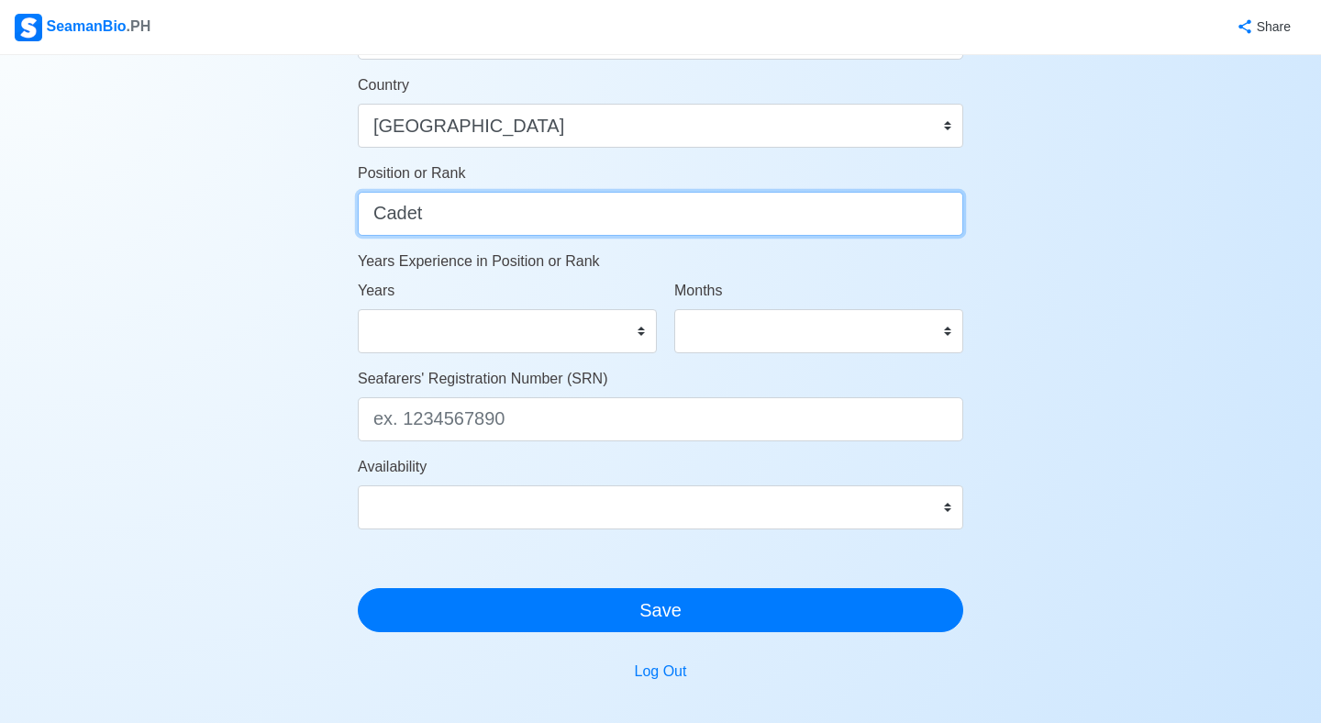
scroll to position [869, 0]
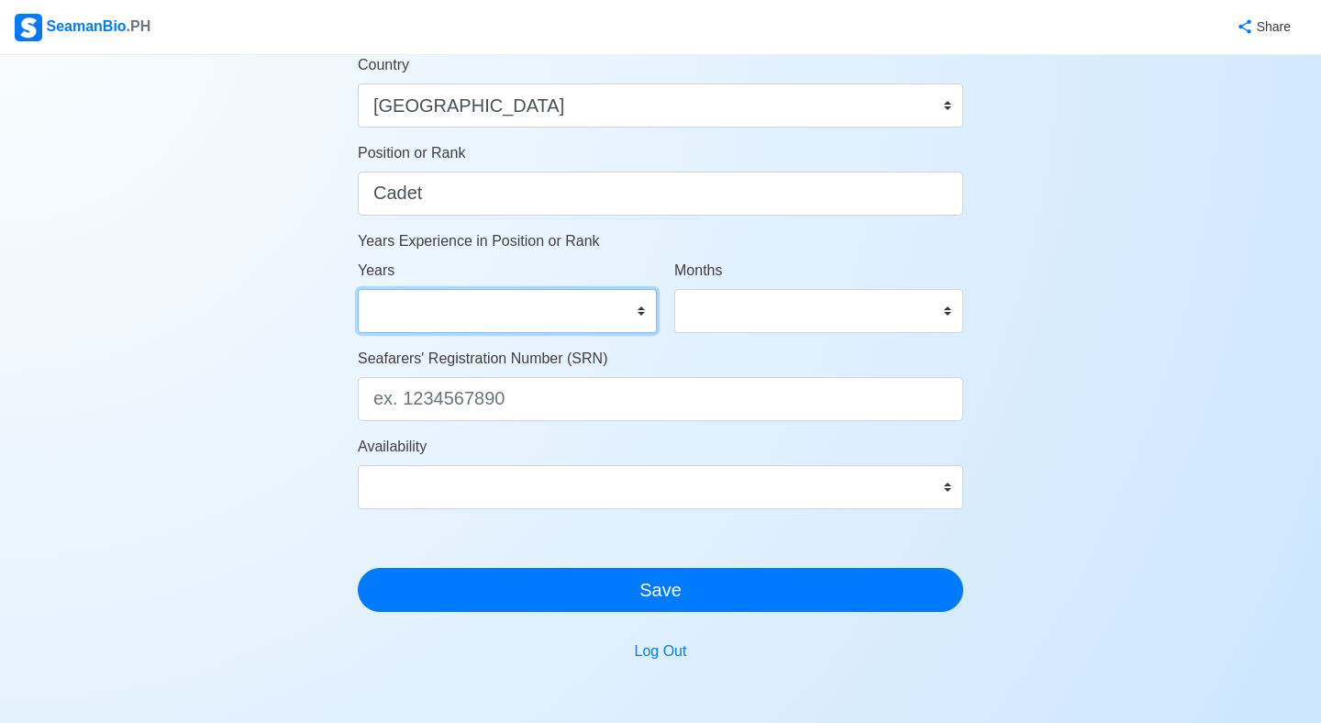
click at [619, 308] on select "0 1 2 3 4 5 6 7 8 9 10 11 12 13 14 15 16 17 18 19 20 21 22 23 24 25 26 27 28 29…" at bounding box center [507, 311] width 299 height 44
select select "0"
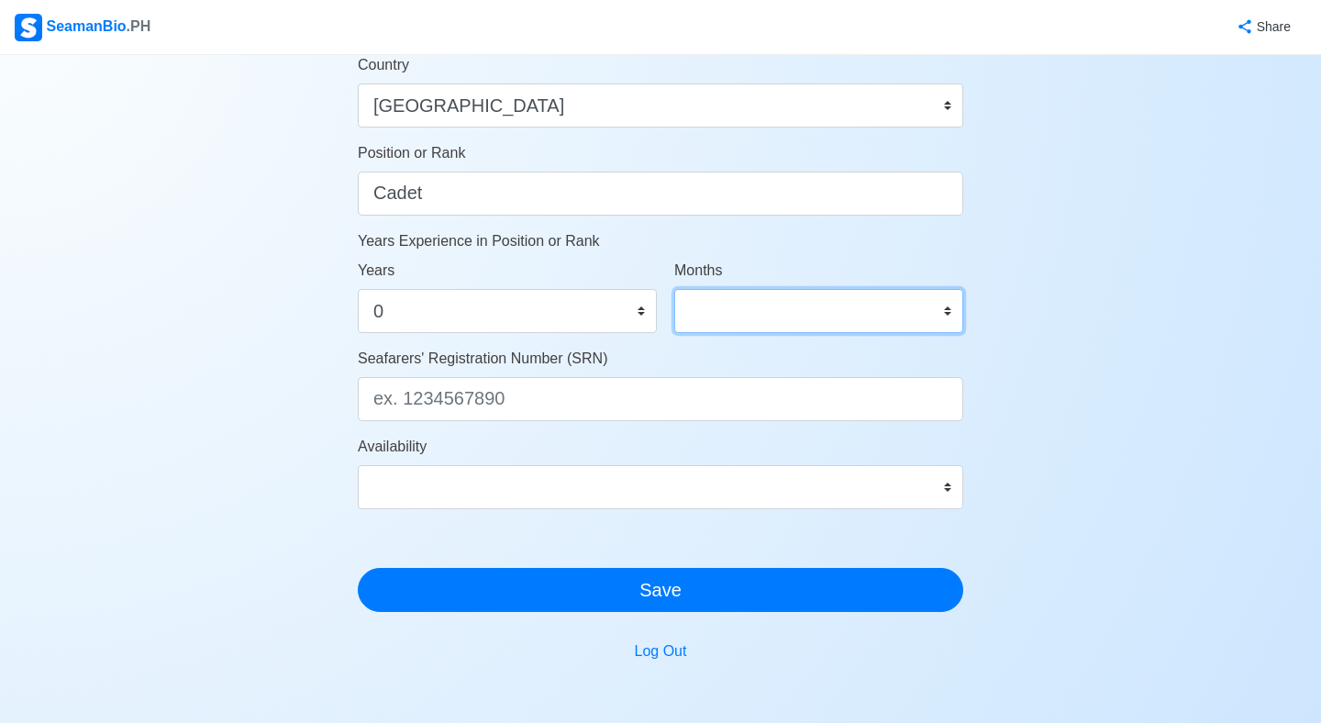
click at [725, 308] on select "0 1 2 3 4 5 6 7 8 9 10 11" at bounding box center [818, 311] width 289 height 44
select select "0"
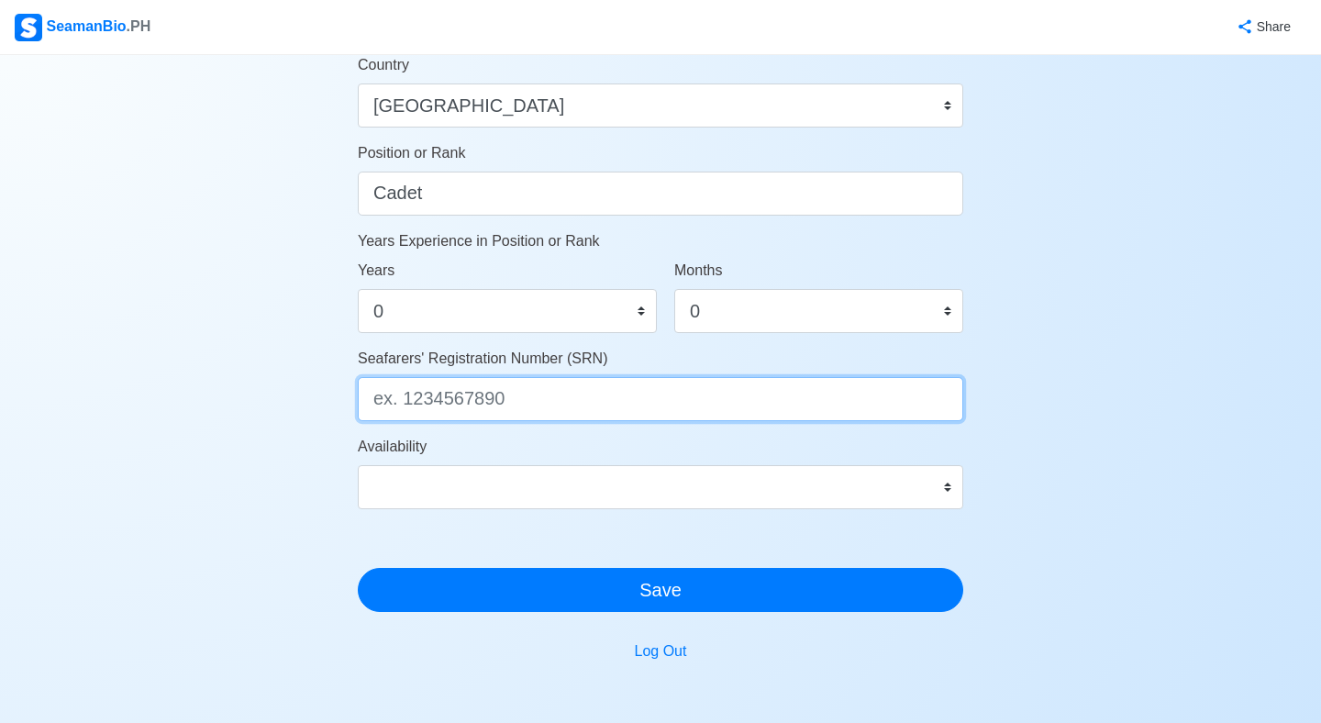
click at [648, 410] on input "Seafarers' Registration Number (SRN)" at bounding box center [661, 399] width 606 height 44
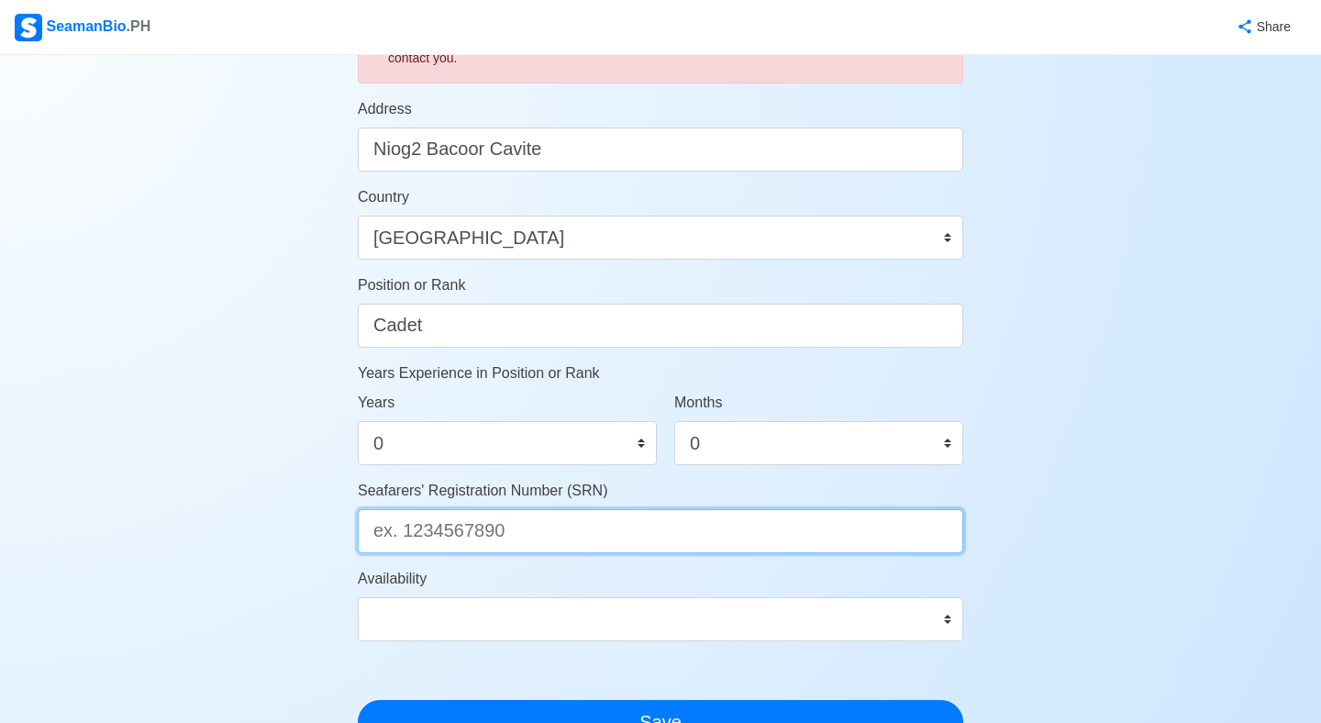
scroll to position [983, 0]
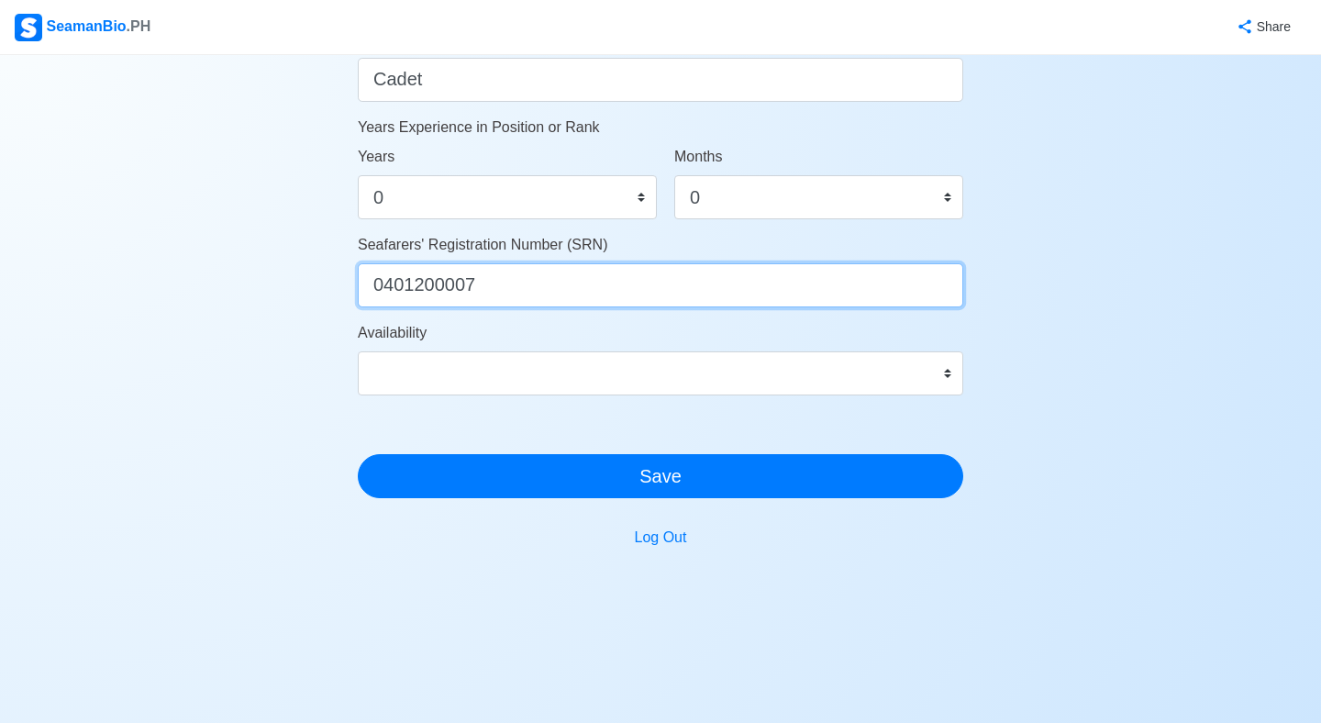
type input "0401200007"
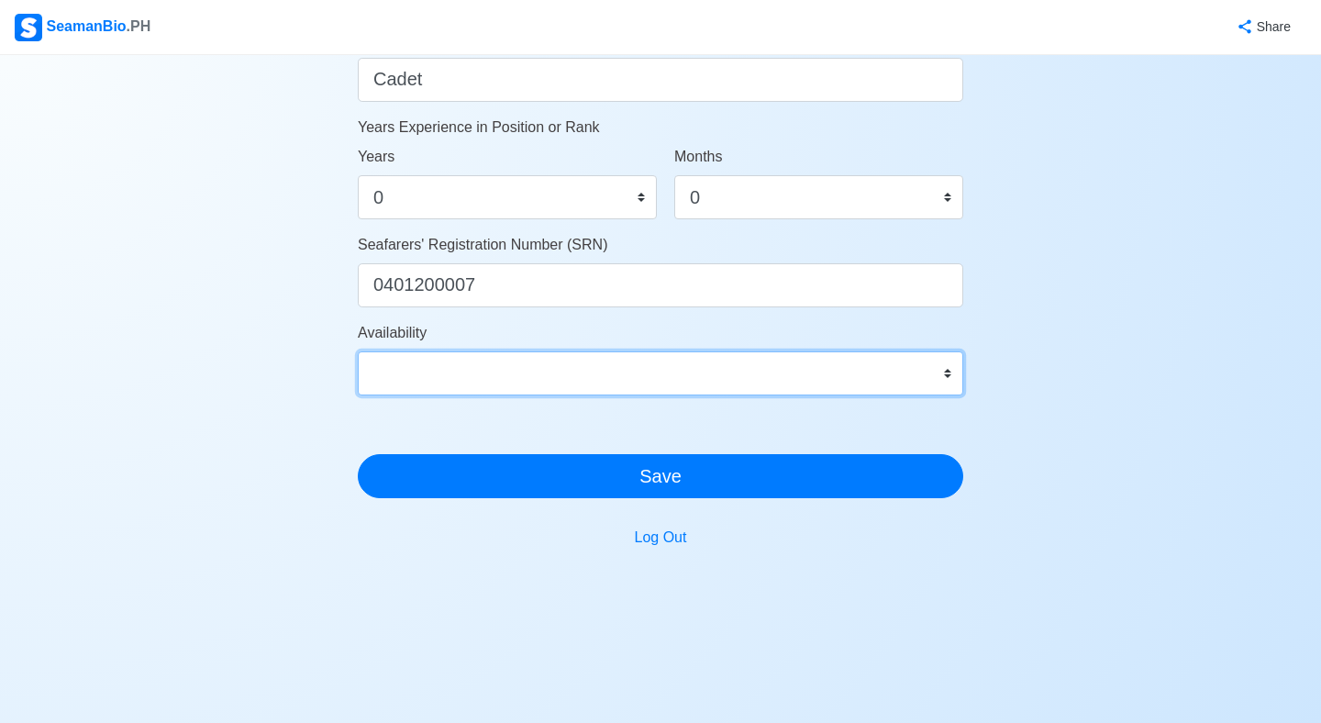
click at [628, 383] on select "Immediate Sep 2025 Oct 2025 Nov 2025 Dec 2025 Jan 2026 Feb 2026 Mar 2026 Apr 20…" at bounding box center [661, 373] width 606 height 44
select select "4102416000000"
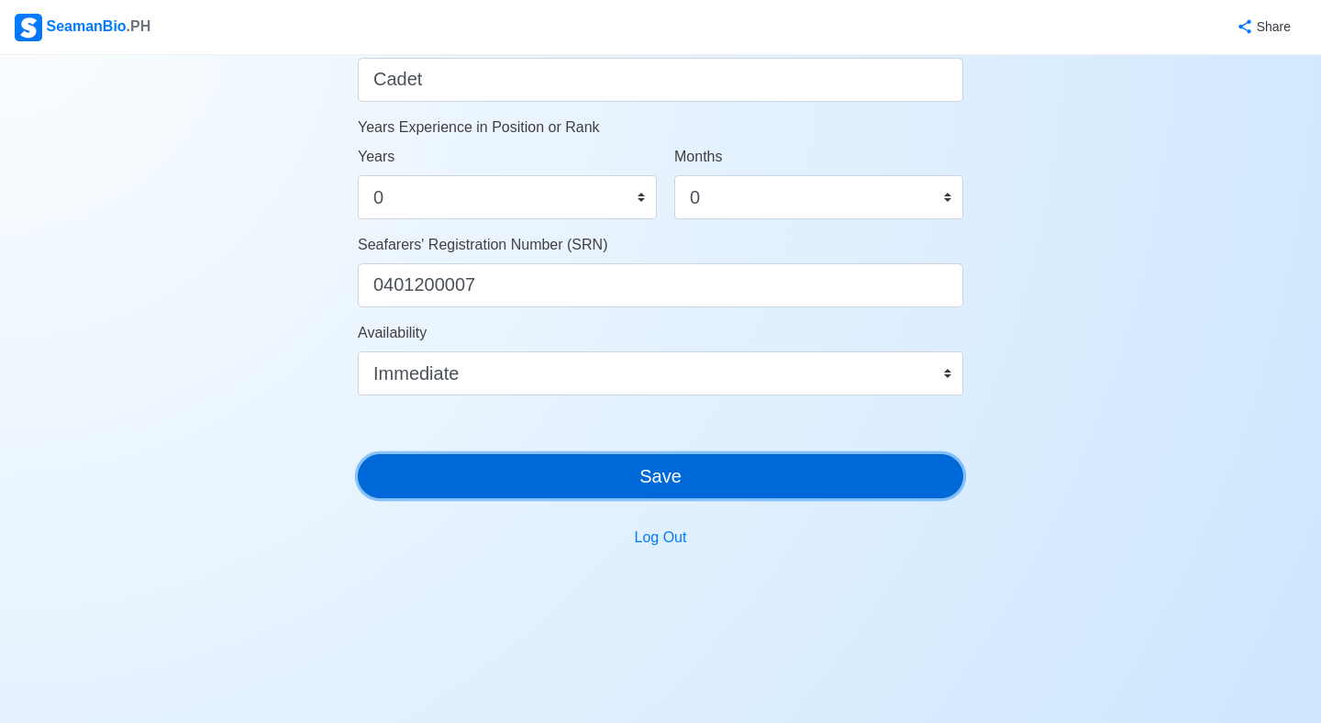
click at [612, 486] on button "Save" at bounding box center [661, 476] width 606 height 44
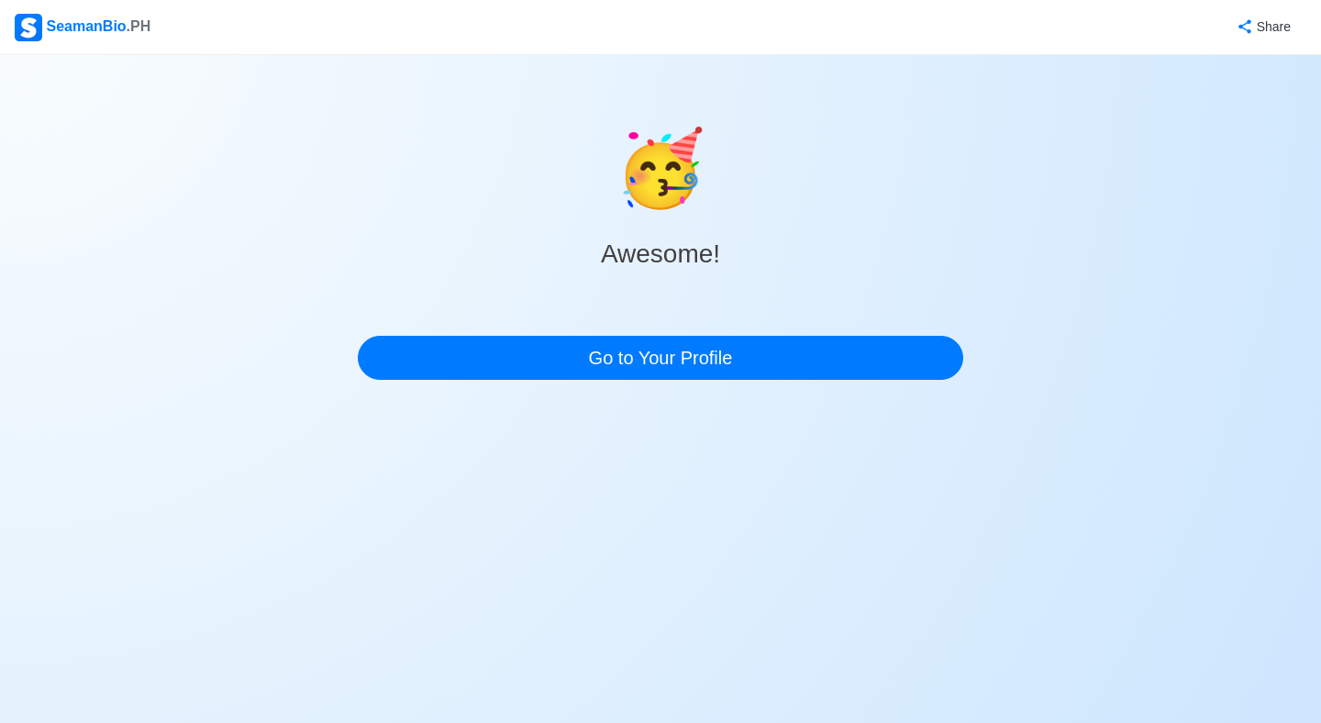
scroll to position [0, 0]
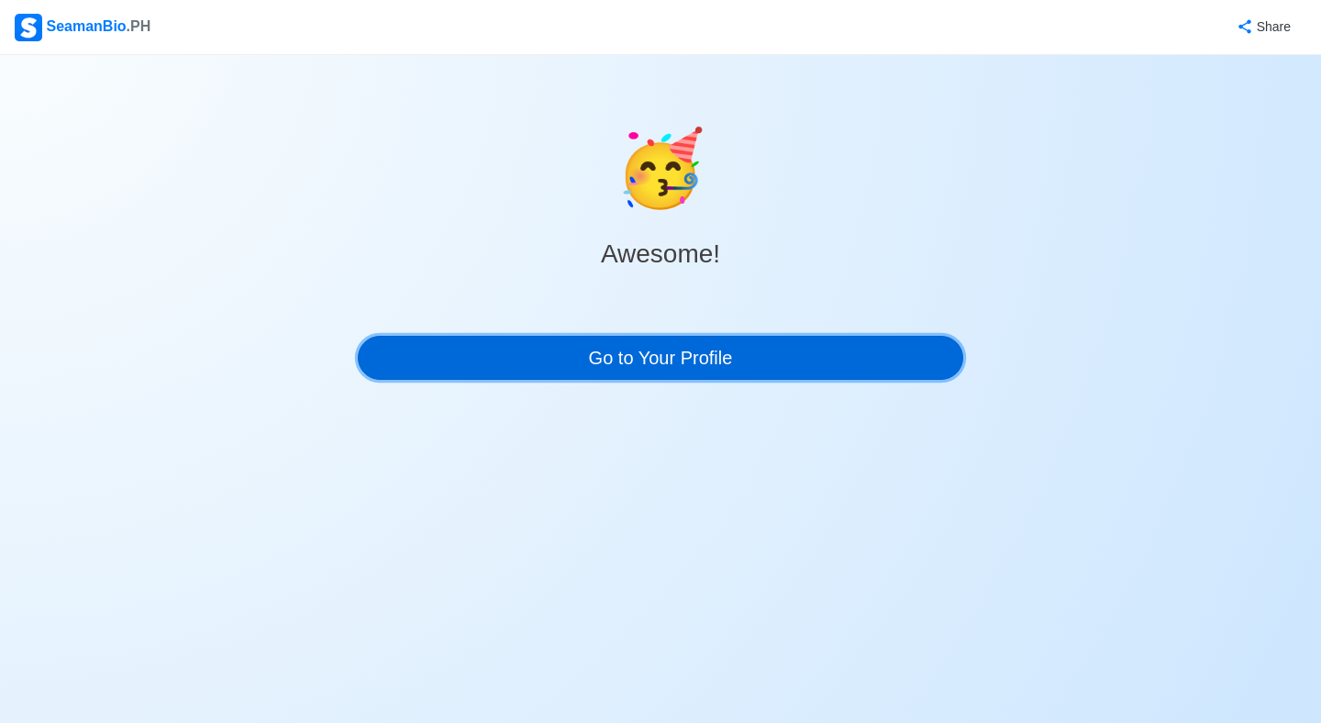
click at [717, 339] on link "Go to Your Profile" at bounding box center [661, 358] width 606 height 44
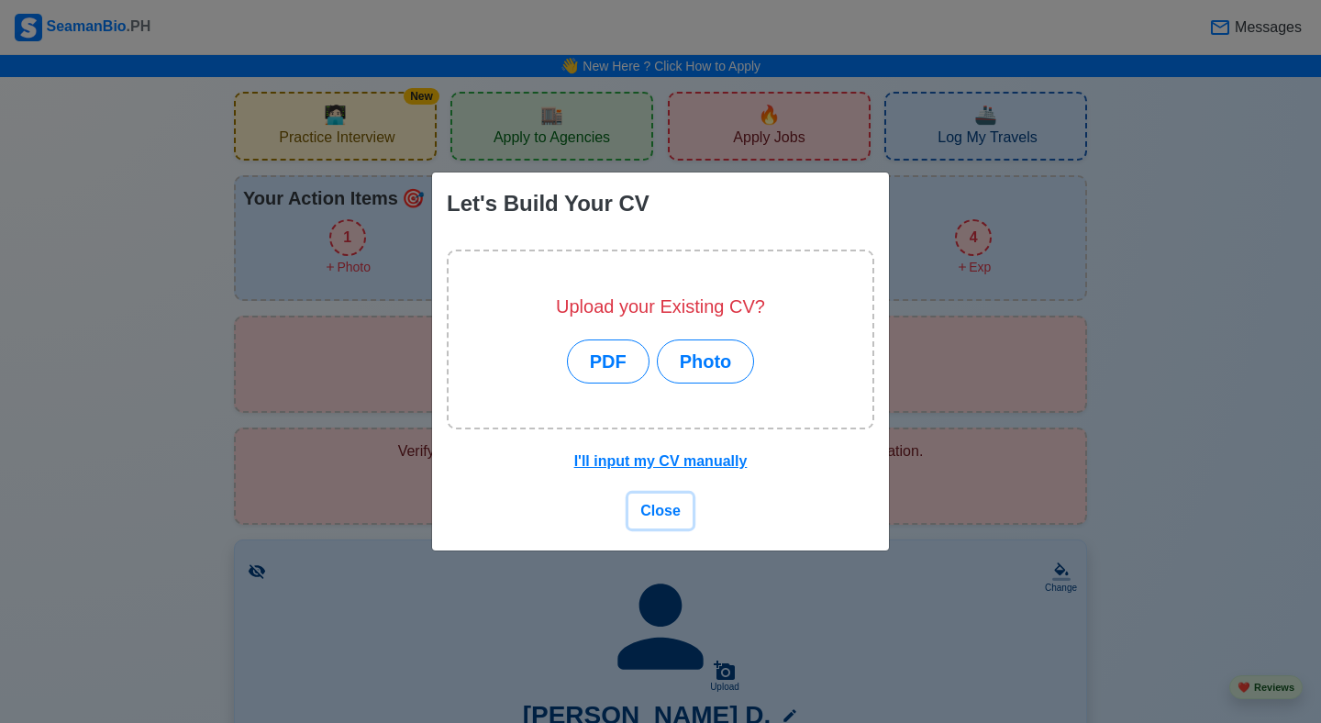
click at [647, 507] on span "Close" at bounding box center [660, 511] width 40 height 16
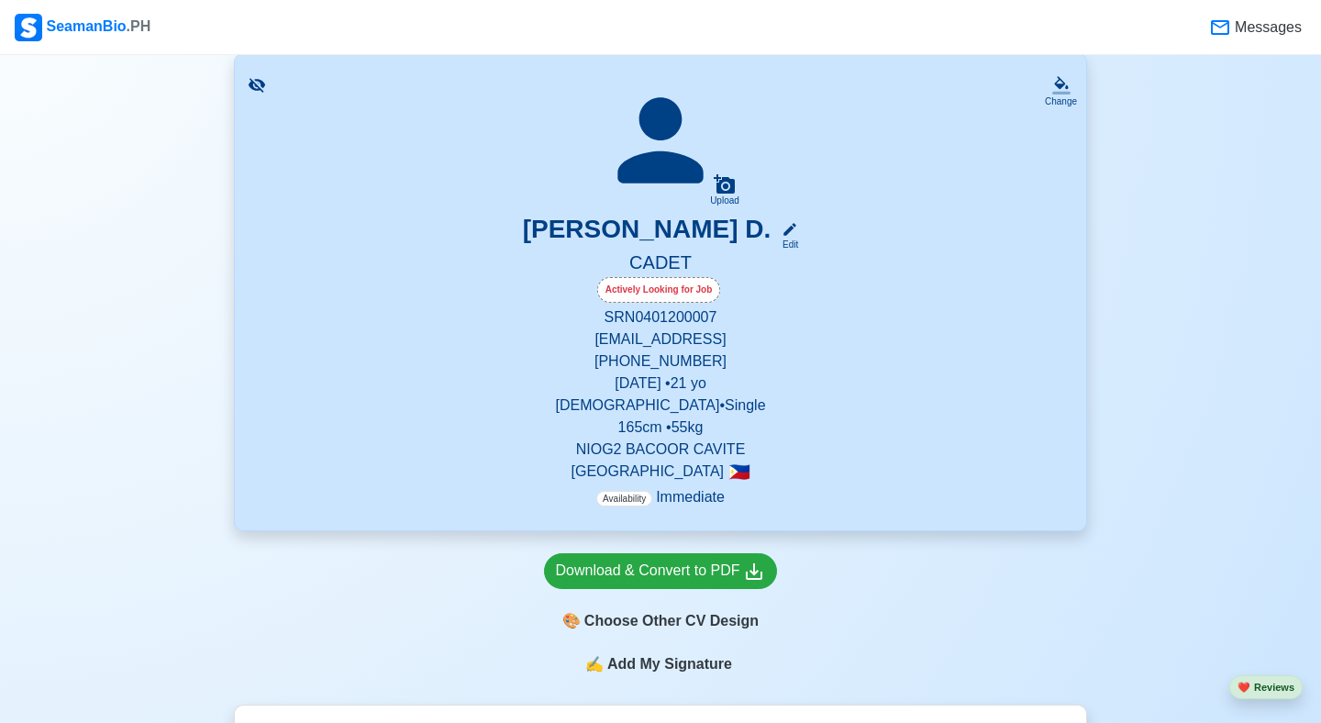
scroll to position [475, 0]
